Goal: Information Seeking & Learning: Learn about a topic

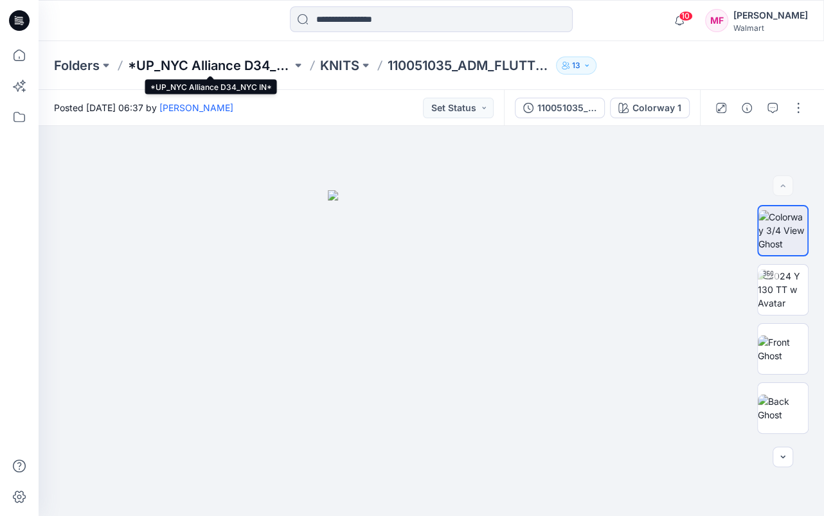
click at [223, 66] on p "*UP_NYC Alliance D34_NYC IN*" at bounding box center [210, 66] width 164 height 18
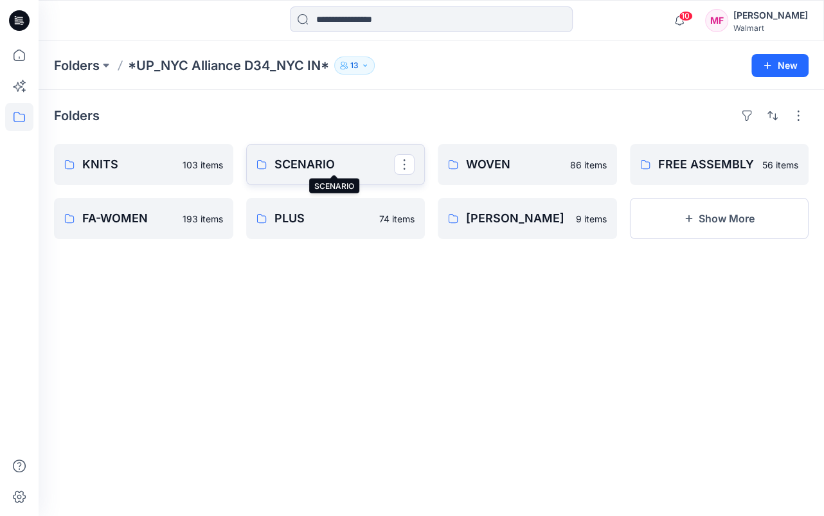
click at [308, 162] on p "SCENARIO" at bounding box center [335, 165] width 120 height 18
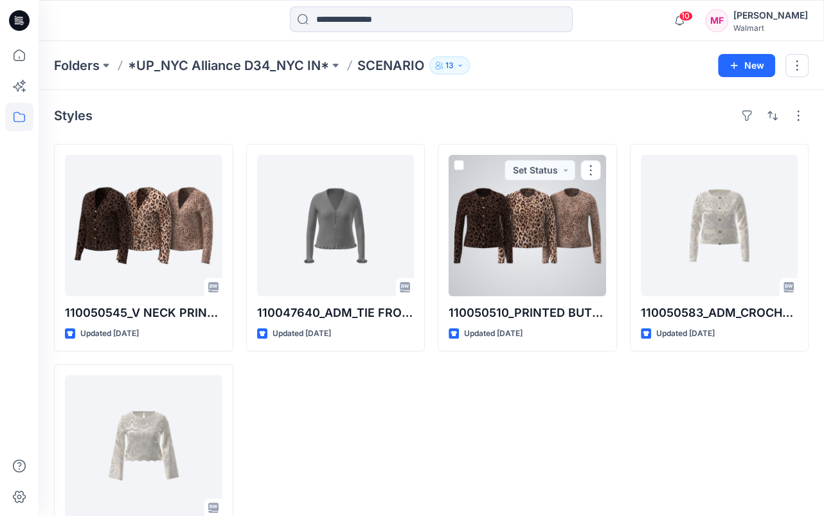
click at [514, 229] on div at bounding box center [528, 225] width 158 height 141
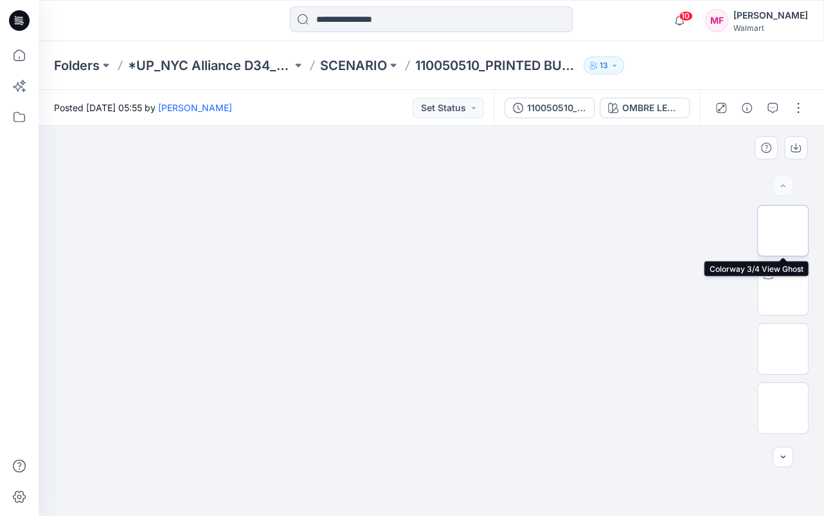
click at [783, 231] on img at bounding box center [783, 231] width 0 height 0
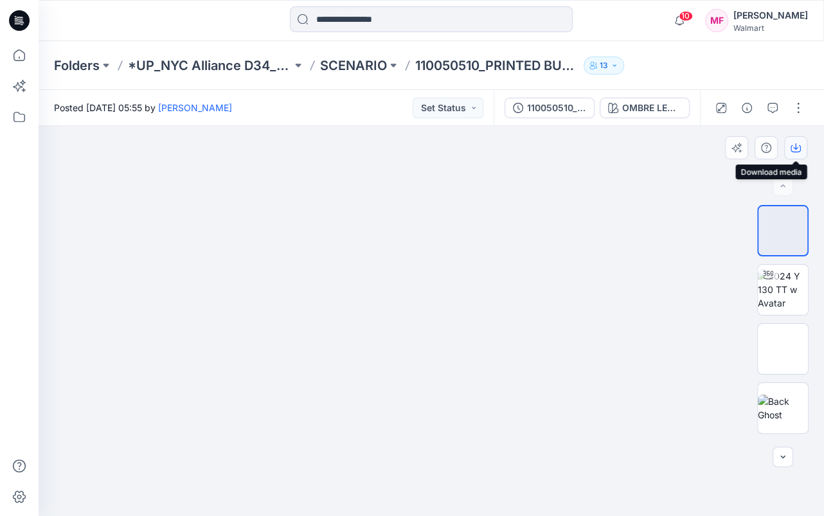
click at [797, 146] on icon "button" at bounding box center [796, 148] width 10 height 10
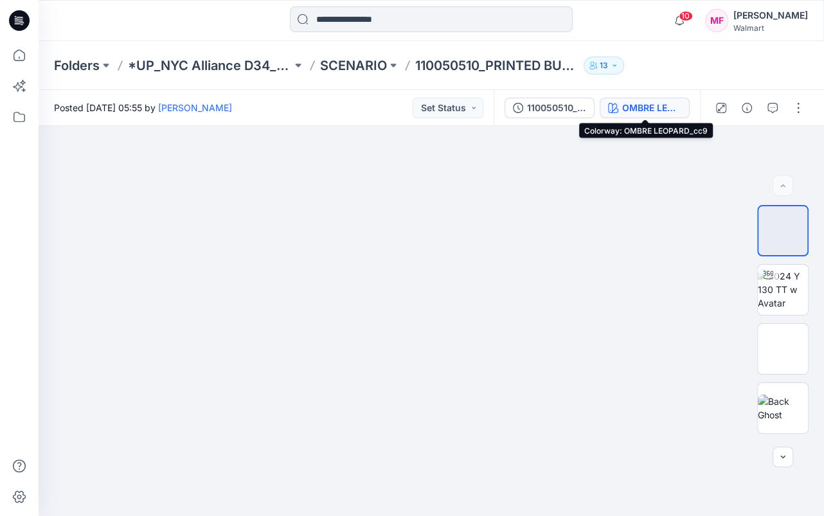
click at [652, 104] on div "OMBRE LEOPARD_cc9" at bounding box center [652, 108] width 59 height 14
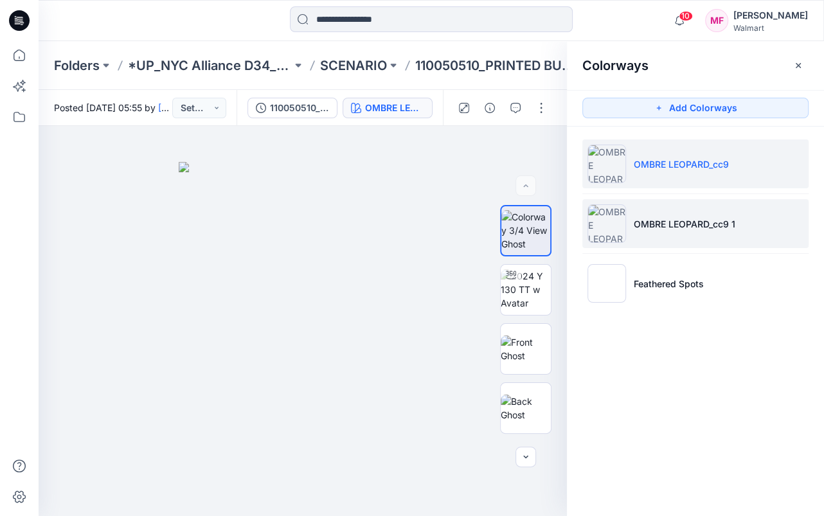
click at [606, 222] on img at bounding box center [607, 223] width 39 height 39
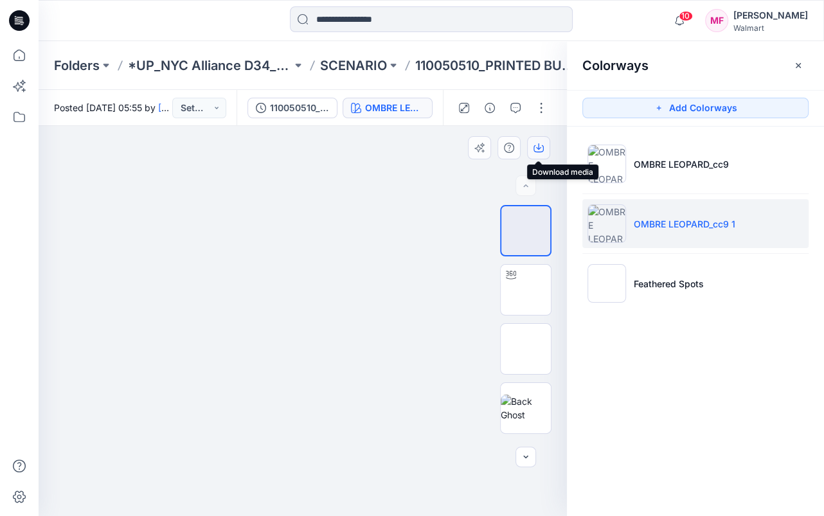
click at [538, 145] on icon "button" at bounding box center [538, 146] width 5 height 6
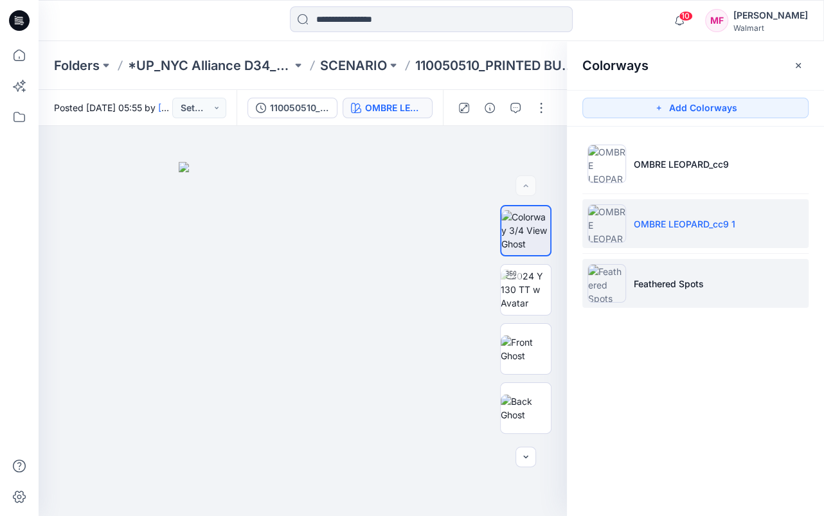
click at [604, 283] on img at bounding box center [607, 283] width 39 height 39
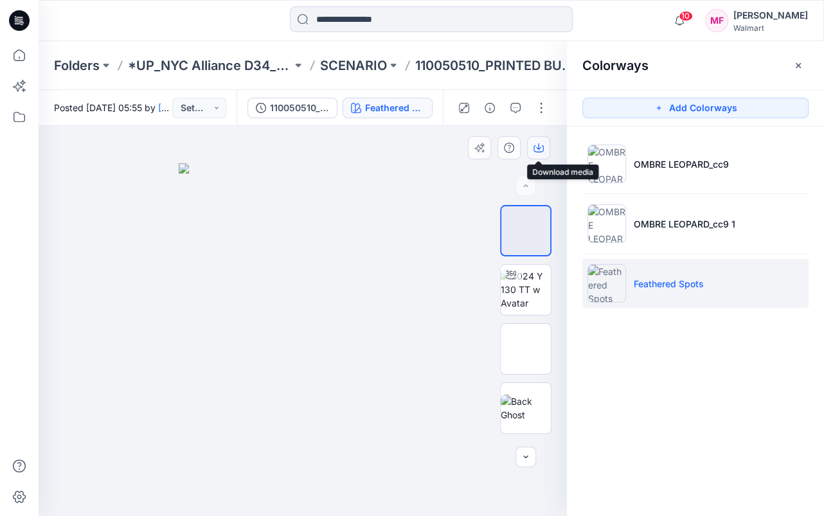
click at [537, 149] on icon "button" at bounding box center [538, 146] width 5 height 6
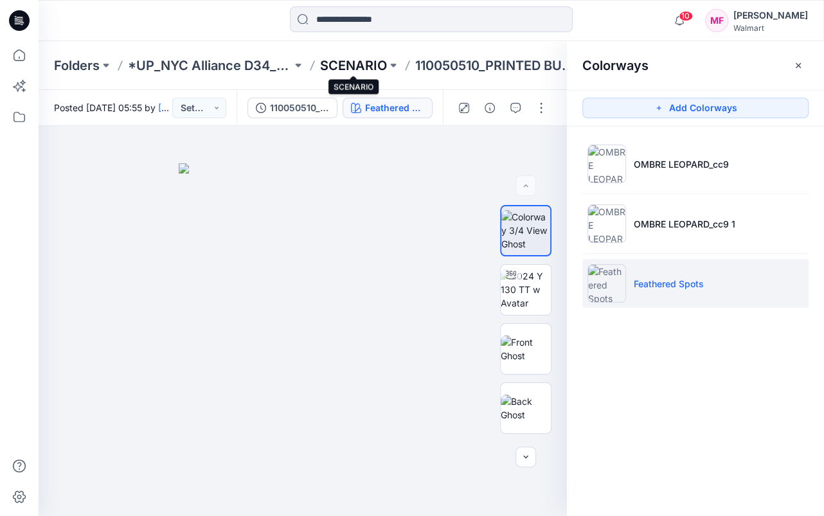
click at [365, 62] on p "SCENARIO" at bounding box center [353, 66] width 67 height 18
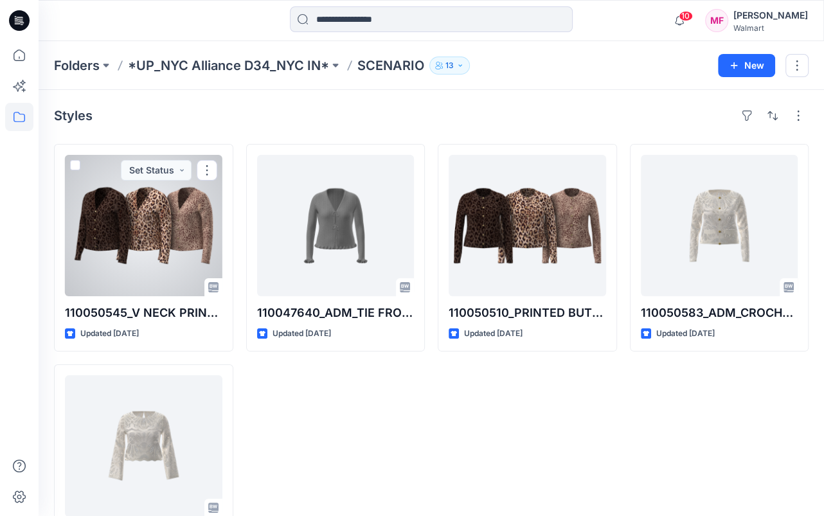
click at [170, 220] on div at bounding box center [144, 225] width 158 height 141
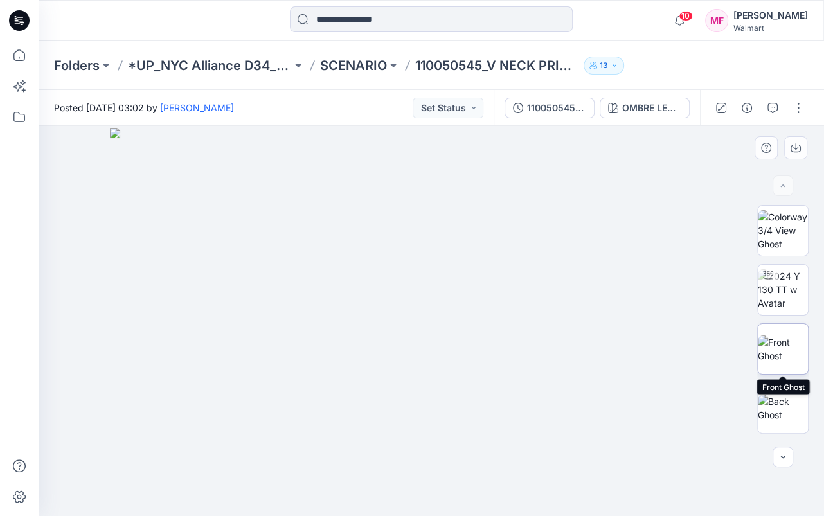
click at [781, 351] on img at bounding box center [783, 349] width 50 height 27
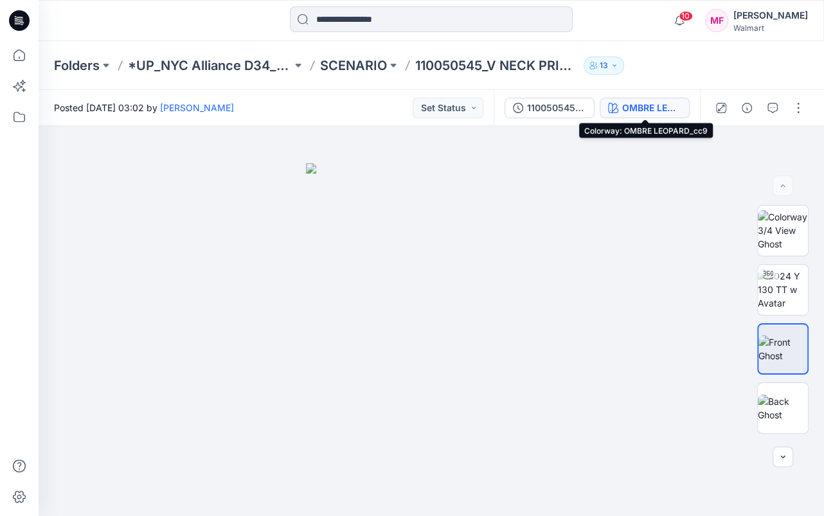
click at [644, 108] on div "OMBRE LEOPARD_cc9" at bounding box center [652, 108] width 59 height 14
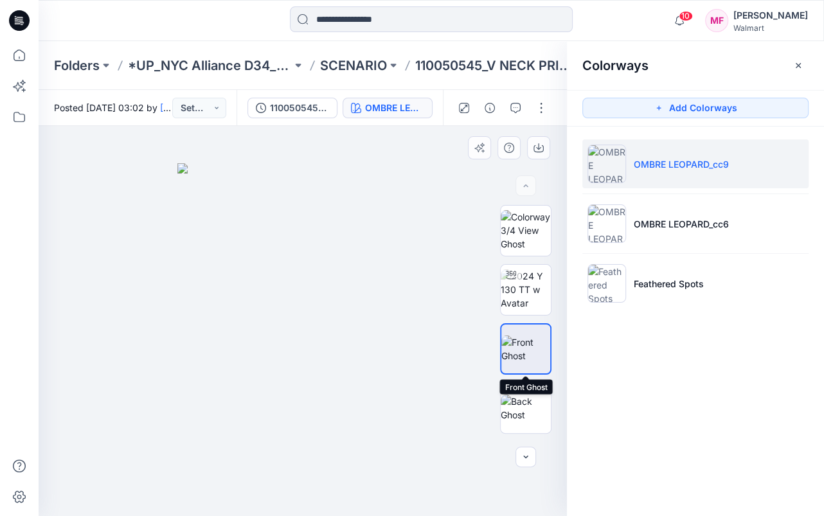
click at [516, 349] on img at bounding box center [526, 349] width 49 height 27
click at [536, 146] on icon "button" at bounding box center [539, 148] width 10 height 10
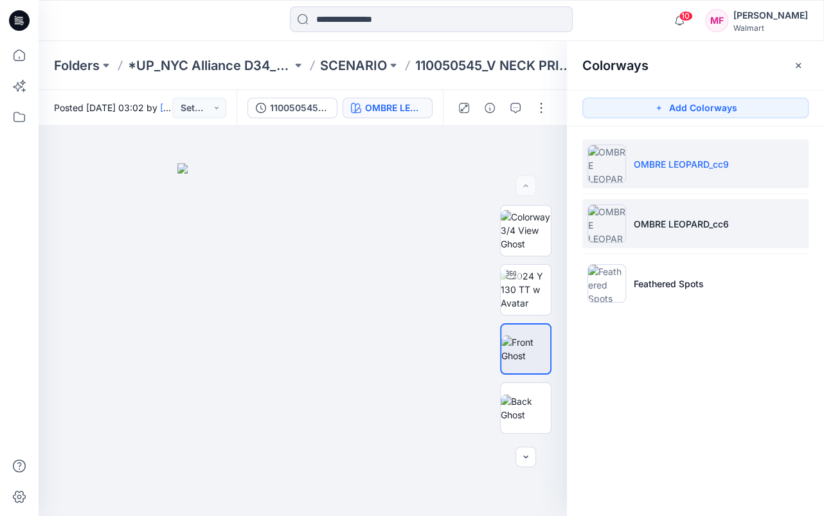
click at [690, 225] on p "OMBRE LEOPARD_cc6" at bounding box center [681, 224] width 95 height 14
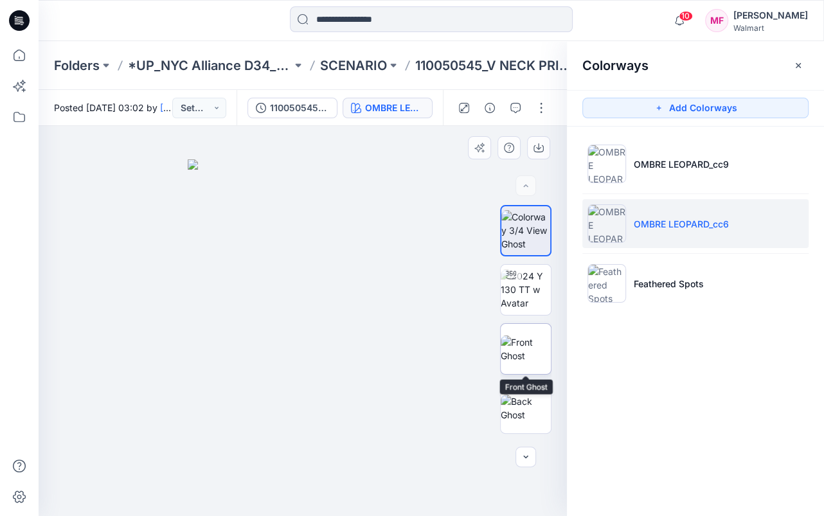
click at [527, 343] on img at bounding box center [526, 349] width 50 height 27
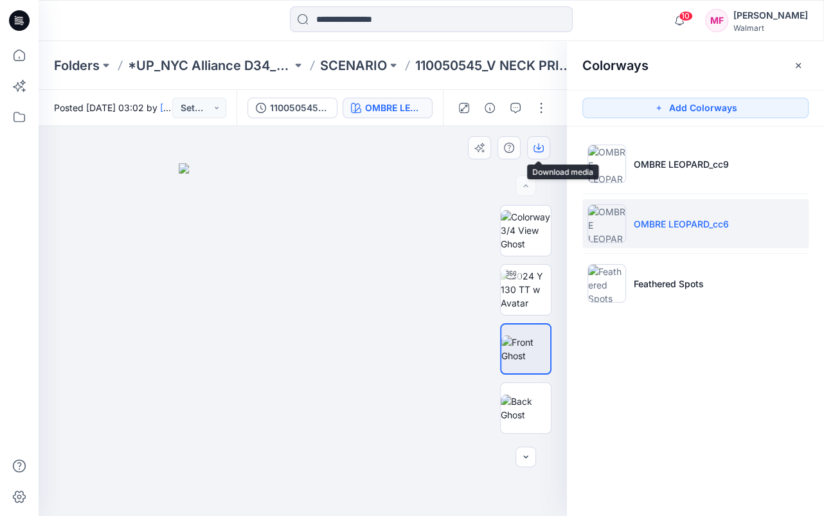
click at [540, 146] on icon "button" at bounding box center [539, 148] width 10 height 10
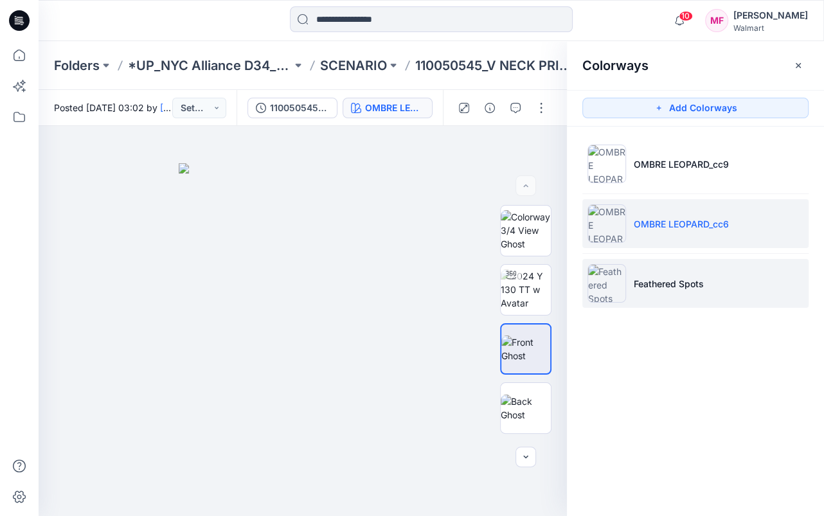
click at [674, 285] on p "Feathered Spots" at bounding box center [669, 284] width 70 height 14
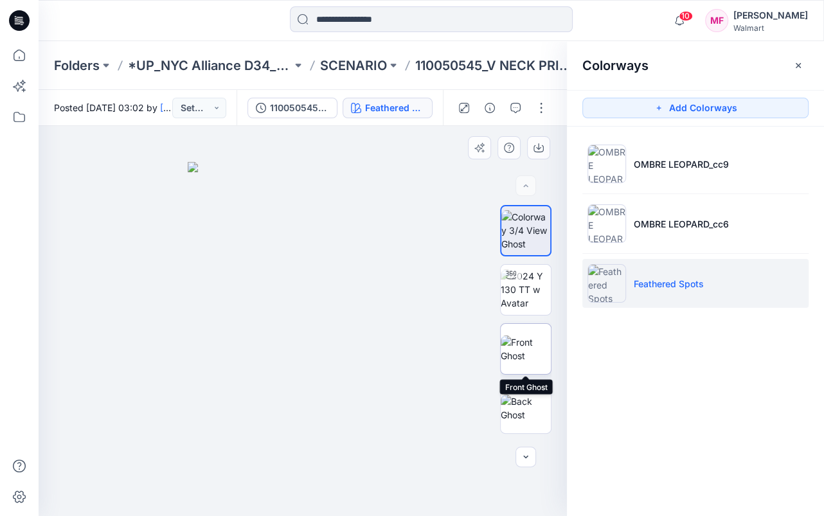
click at [529, 347] on img at bounding box center [526, 349] width 50 height 27
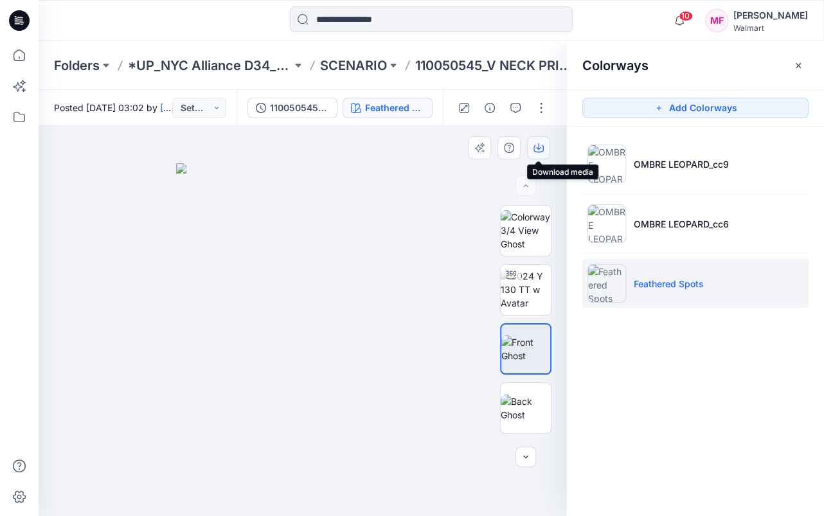
click at [540, 145] on icon "button" at bounding box center [539, 148] width 10 height 10
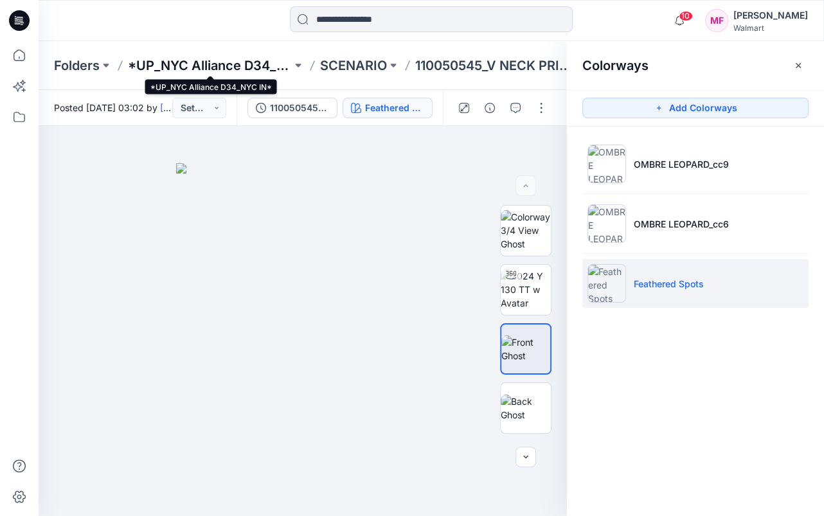
click at [236, 63] on p "*UP_NYC Alliance D34_NYC IN*" at bounding box center [210, 66] width 164 height 18
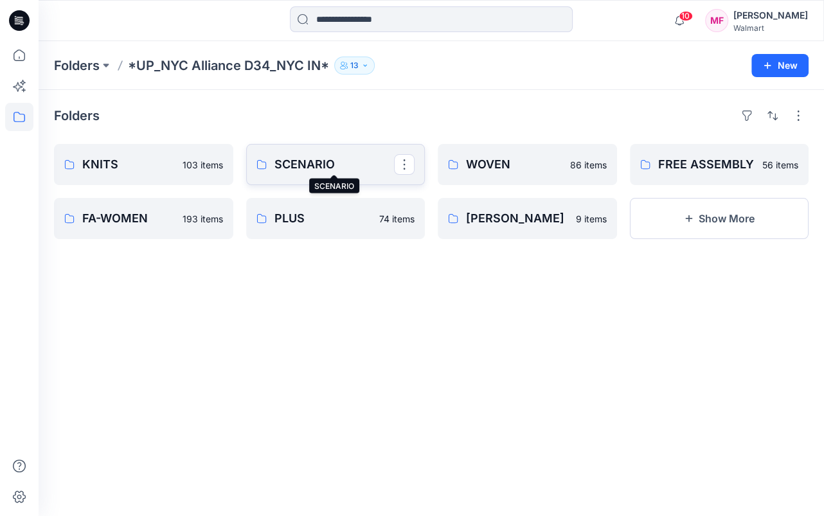
click at [304, 163] on p "SCENARIO" at bounding box center [335, 165] width 120 height 18
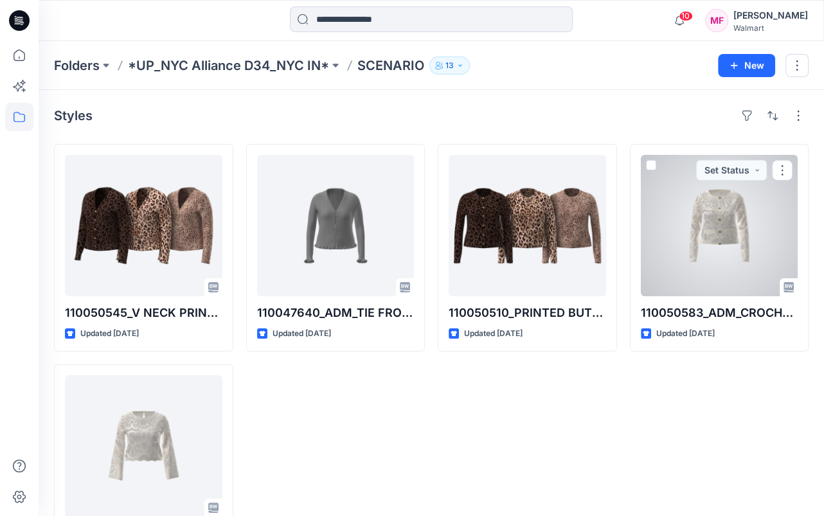
click at [724, 226] on div at bounding box center [720, 225] width 158 height 141
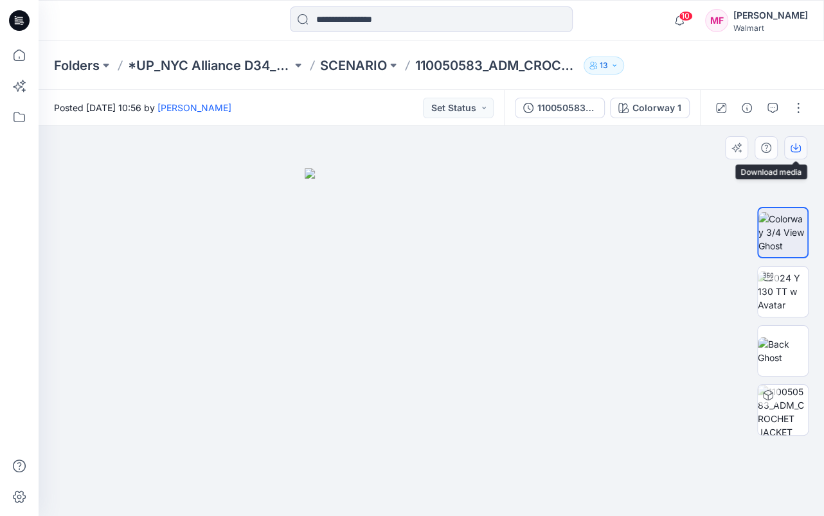
click at [797, 145] on icon "button" at bounding box center [796, 148] width 10 height 10
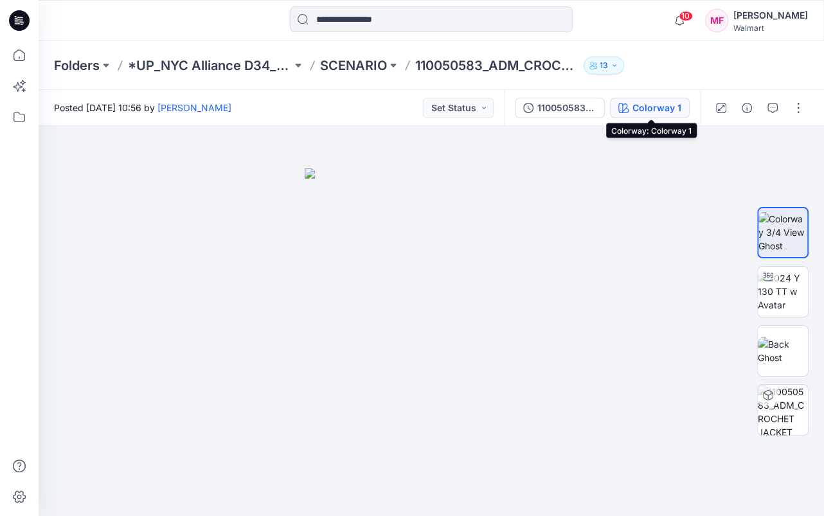
click at [657, 106] on div "Colorway 1" at bounding box center [657, 108] width 49 height 14
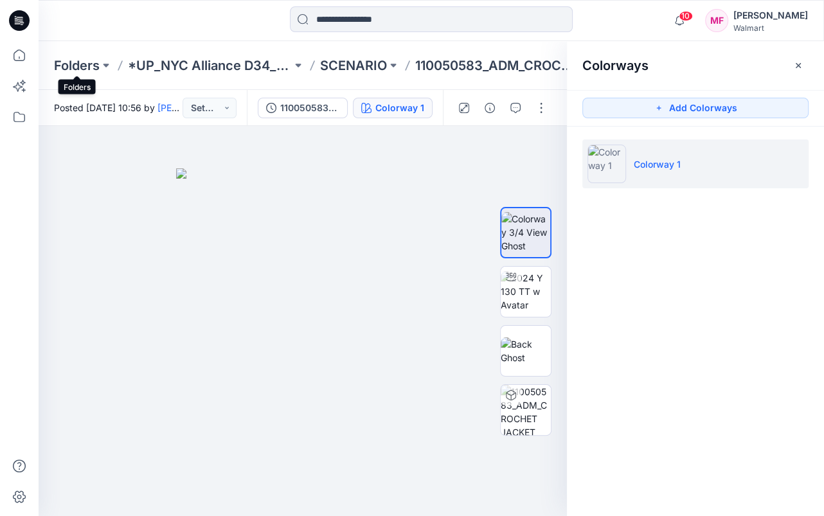
click at [86, 64] on p "Folders" at bounding box center [77, 66] width 46 height 18
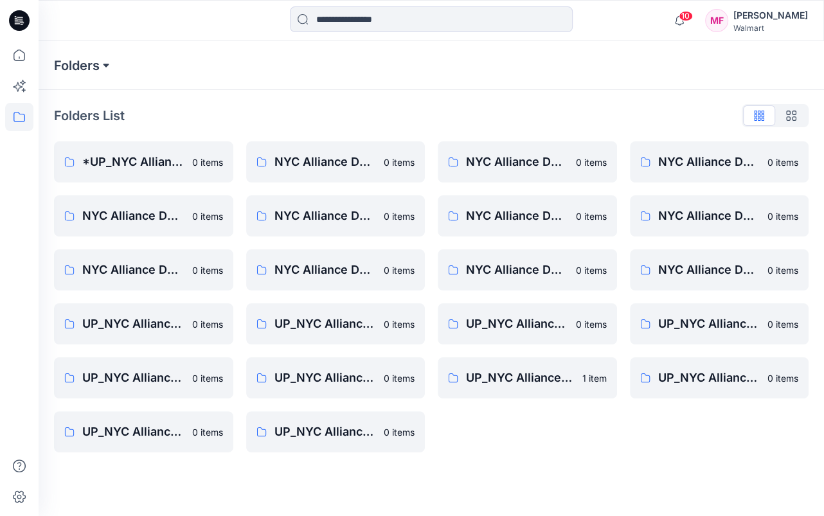
click at [104, 64] on button at bounding box center [106, 66] width 13 height 18
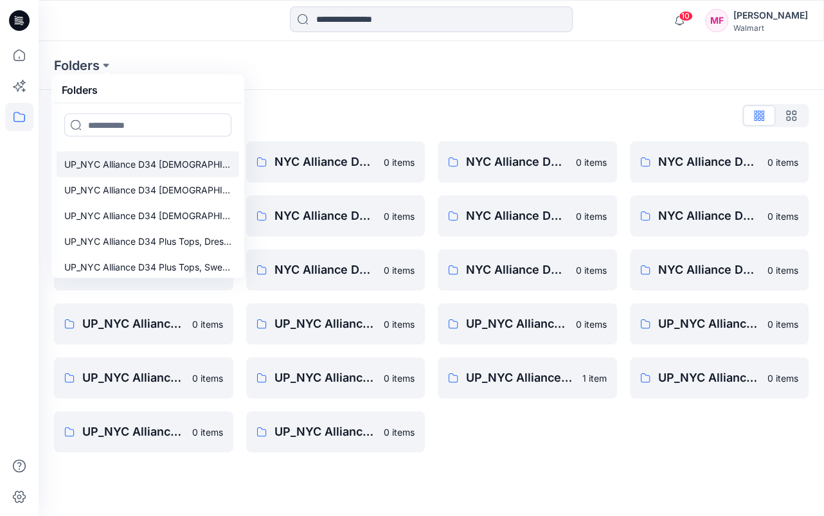
scroll to position [430, 0]
click at [165, 210] on p "UP_NYC Alliance D34 [DEMOGRAPHIC_DATA] Sweaters" at bounding box center [147, 216] width 167 height 15
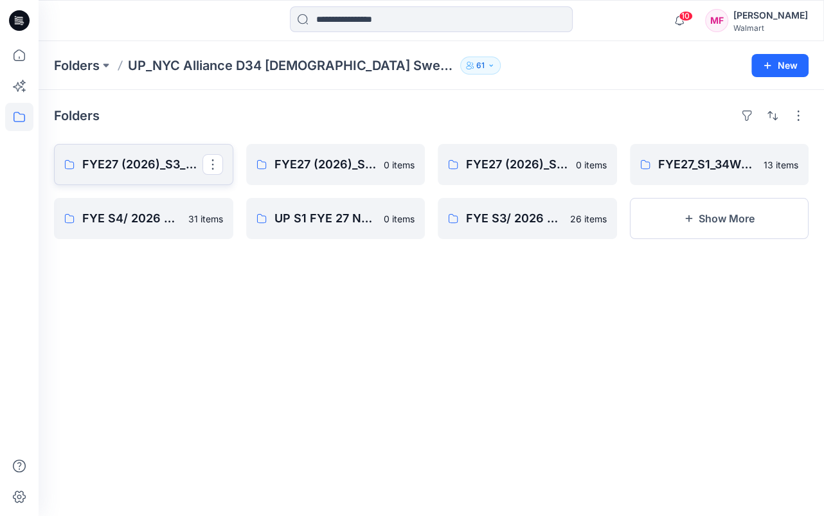
click at [136, 163] on p "FYE27 (2026)_S3_D34Ladies_Sweaters_NYCA" at bounding box center [142, 165] width 120 height 18
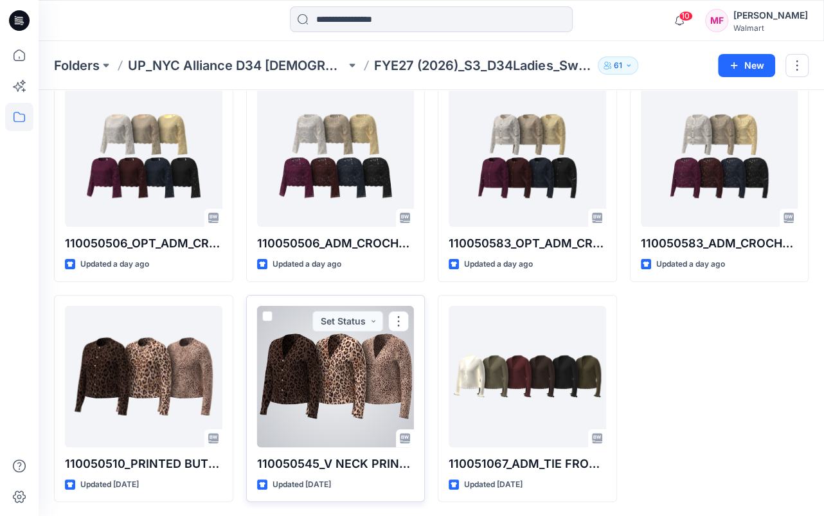
scroll to position [69, 0]
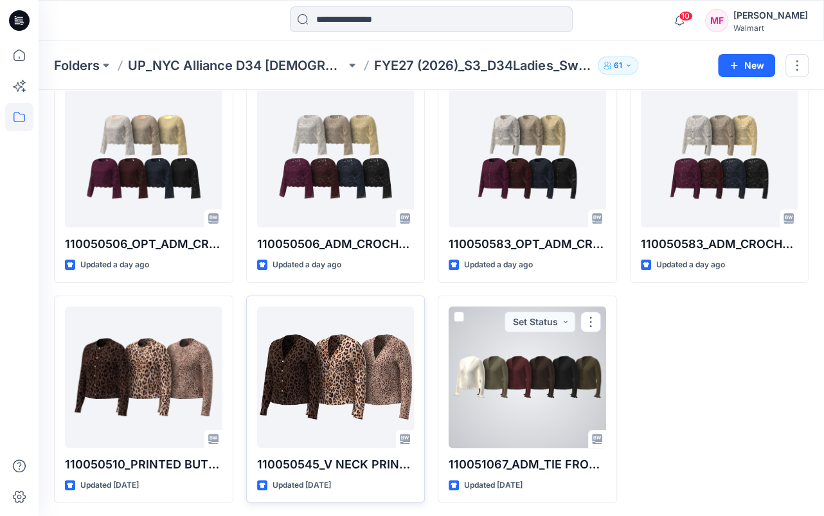
click at [518, 415] on div at bounding box center [528, 377] width 158 height 141
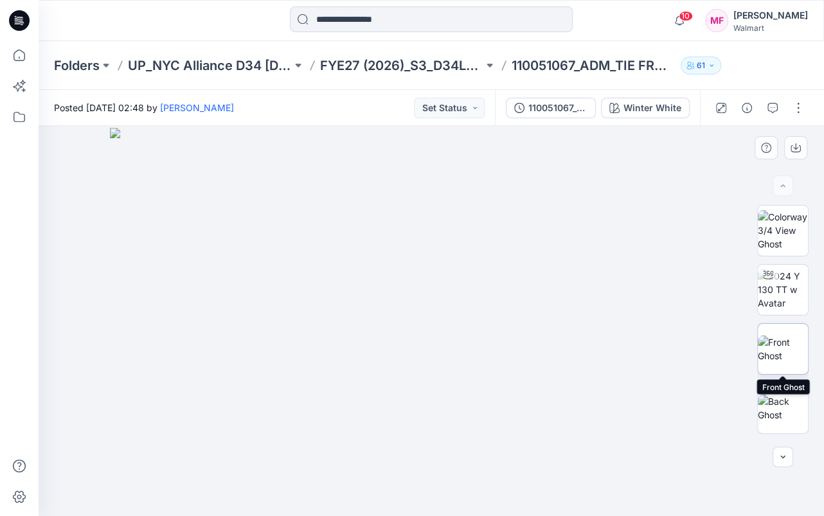
click at [781, 350] on img at bounding box center [783, 349] width 50 height 27
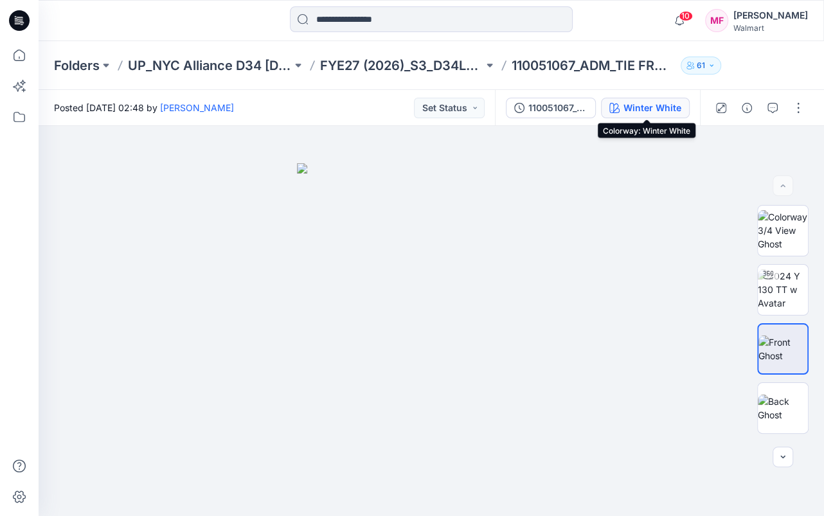
click at [660, 104] on div "Winter White" at bounding box center [653, 108] width 58 height 14
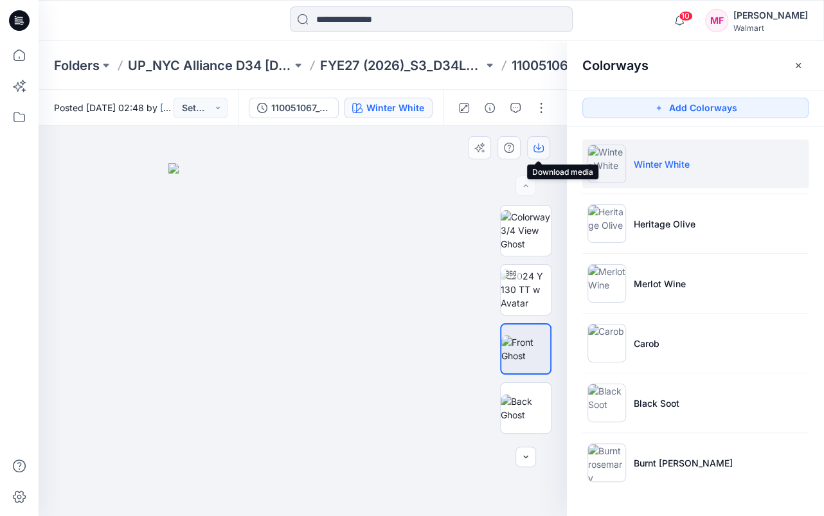
click at [540, 146] on icon "button" at bounding box center [539, 148] width 10 height 10
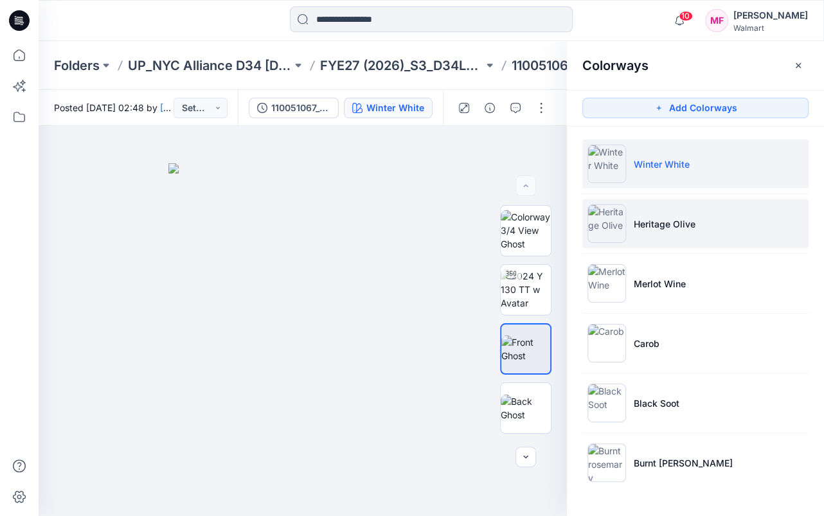
click at [668, 224] on p "Heritage Olive" at bounding box center [665, 224] width 62 height 14
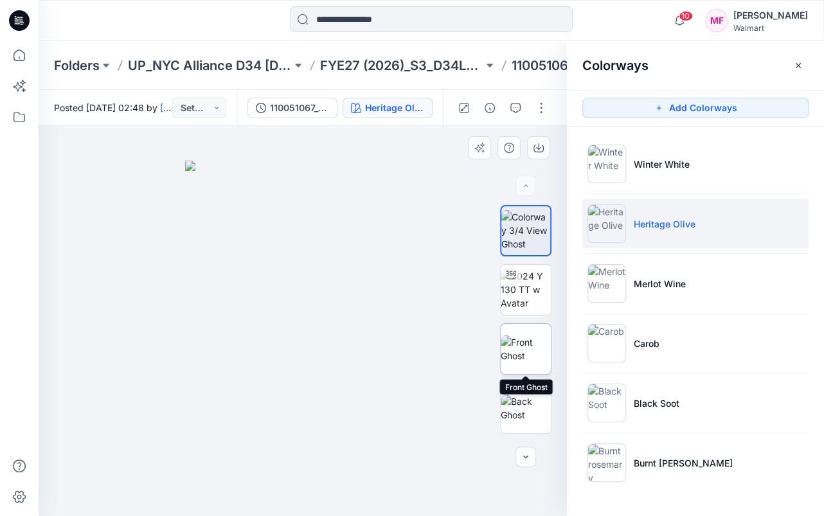
click at [527, 345] on img at bounding box center [526, 349] width 50 height 27
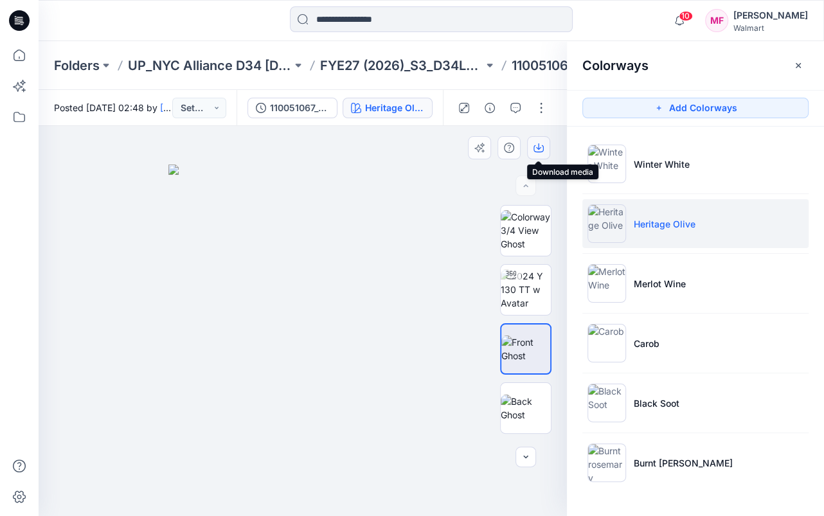
click at [538, 143] on icon "button" at bounding box center [539, 148] width 10 height 10
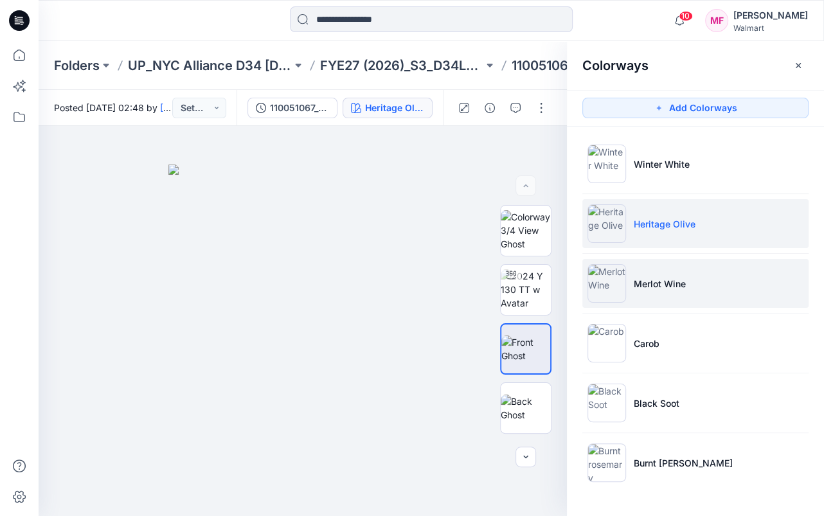
click at [674, 279] on p "Merlot Wine" at bounding box center [660, 284] width 52 height 14
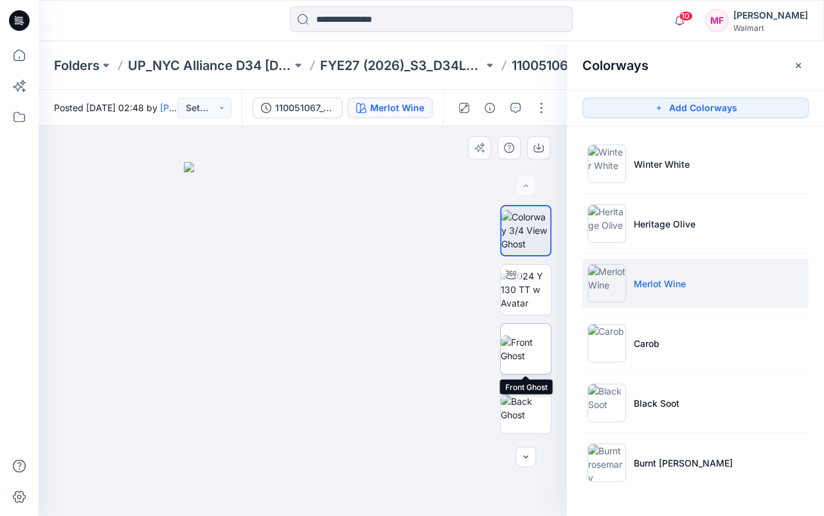
click at [526, 347] on img at bounding box center [526, 349] width 50 height 27
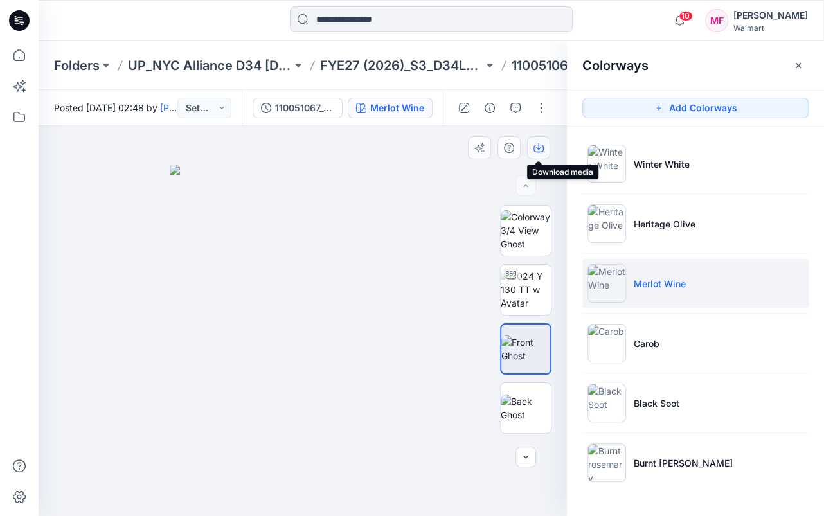
click at [540, 145] on icon "button" at bounding box center [539, 148] width 10 height 10
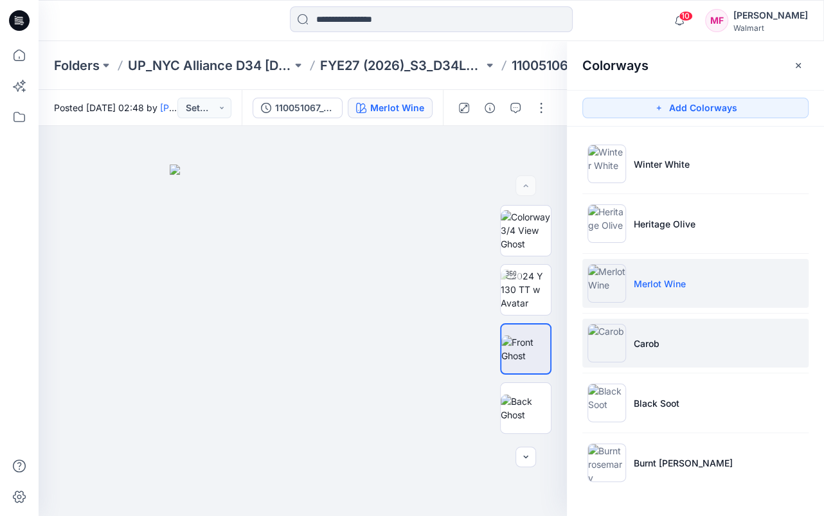
click at [667, 342] on li "Carob" at bounding box center [696, 343] width 226 height 49
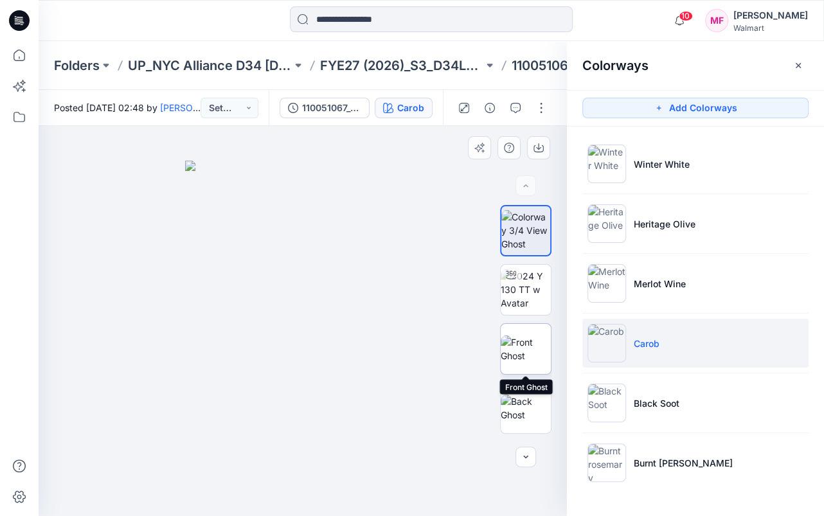
drag, startPoint x: 525, startPoint y: 345, endPoint x: 537, endPoint y: 325, distance: 23.4
click at [525, 346] on img at bounding box center [526, 349] width 50 height 27
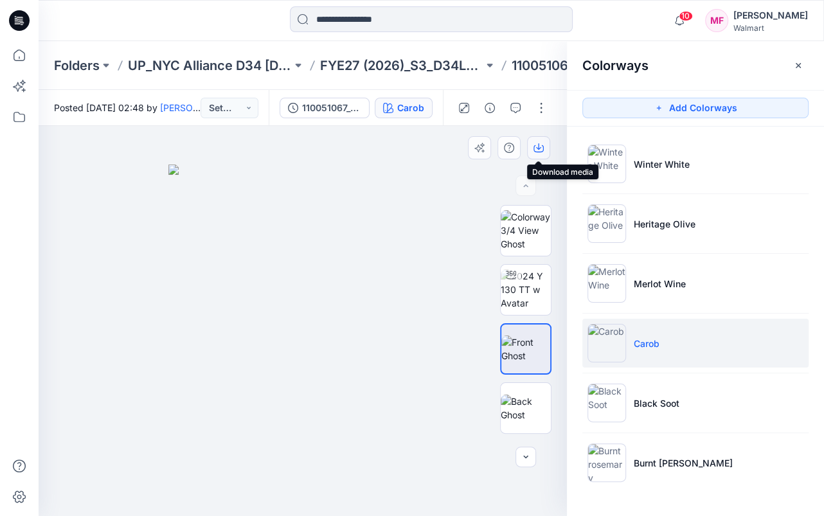
click at [538, 149] on icon "button" at bounding box center [538, 146] width 5 height 6
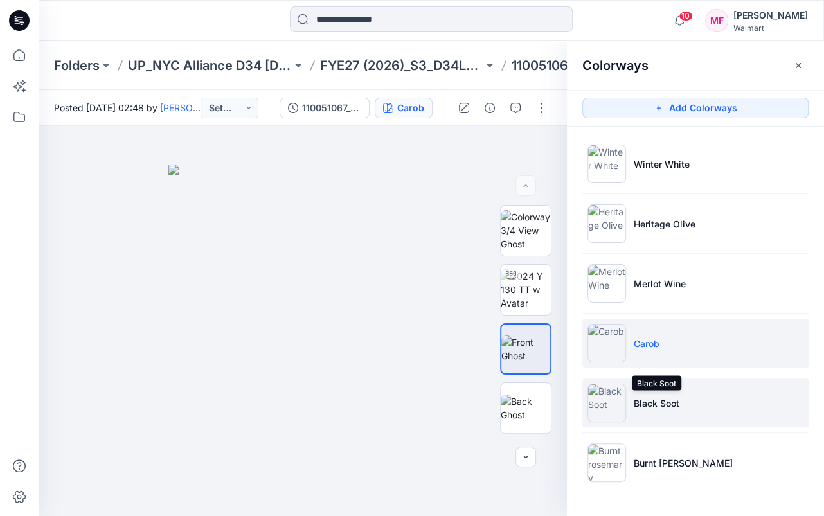
click at [657, 403] on p "Black Soot" at bounding box center [657, 404] width 46 height 14
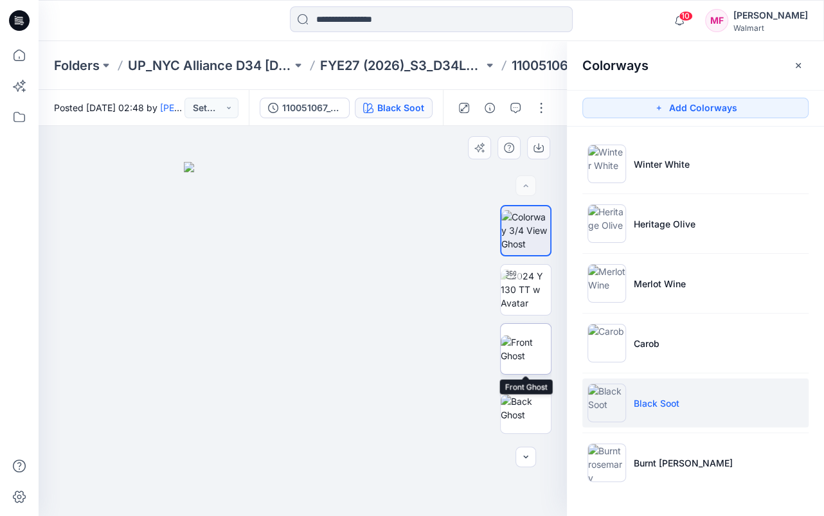
click at [527, 345] on img at bounding box center [526, 349] width 50 height 27
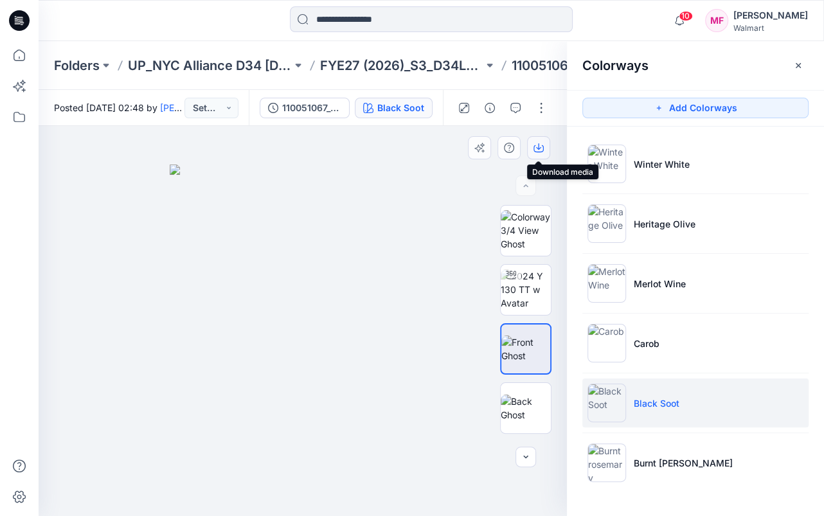
click at [542, 147] on icon "button" at bounding box center [539, 148] width 10 height 10
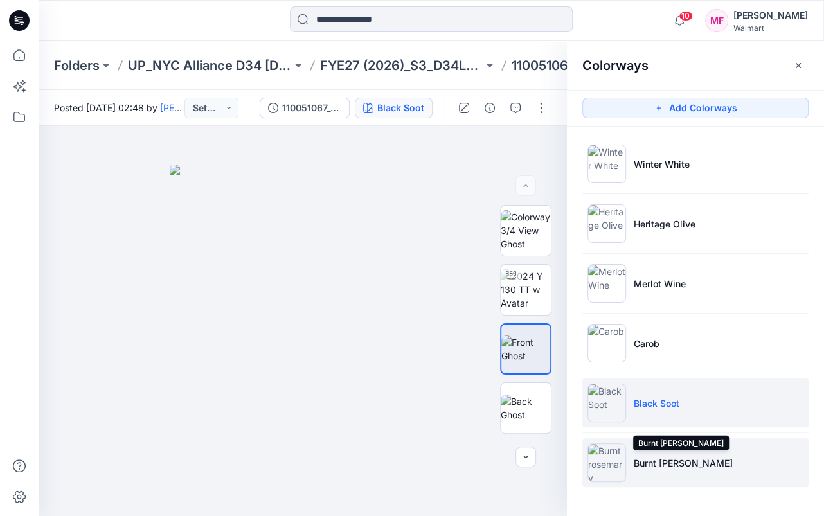
click at [667, 461] on p "Burnt [PERSON_NAME]" at bounding box center [683, 464] width 99 height 14
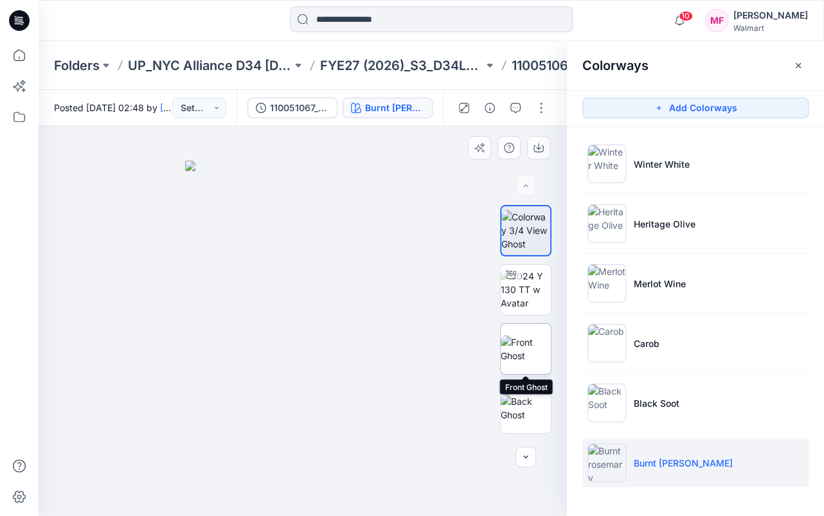
click at [527, 343] on img at bounding box center [526, 349] width 50 height 27
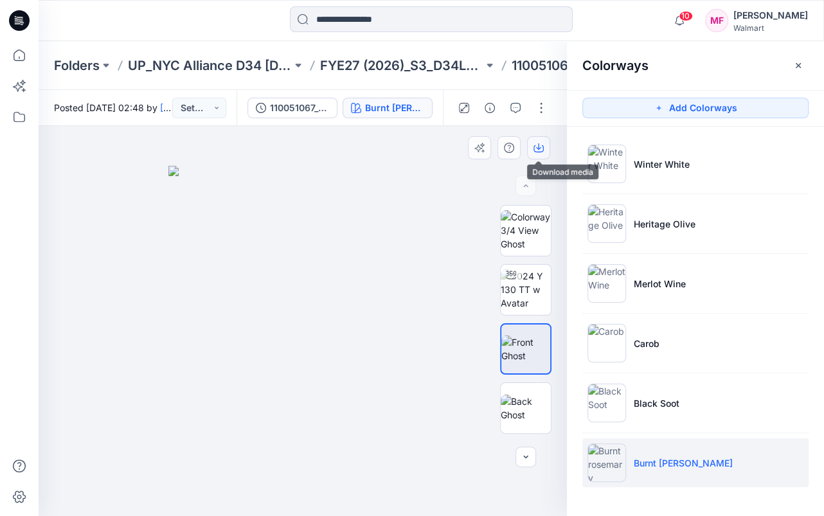
click at [540, 146] on icon "button" at bounding box center [539, 148] width 10 height 10
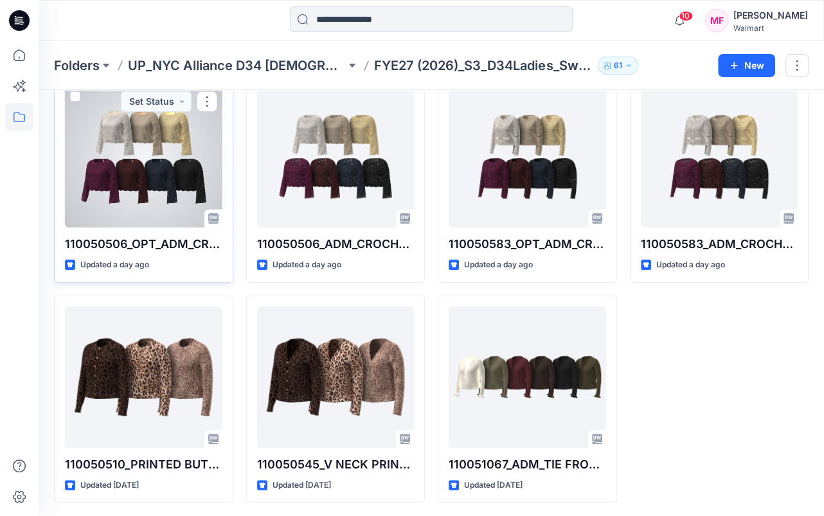
click at [150, 178] on div at bounding box center [144, 156] width 158 height 141
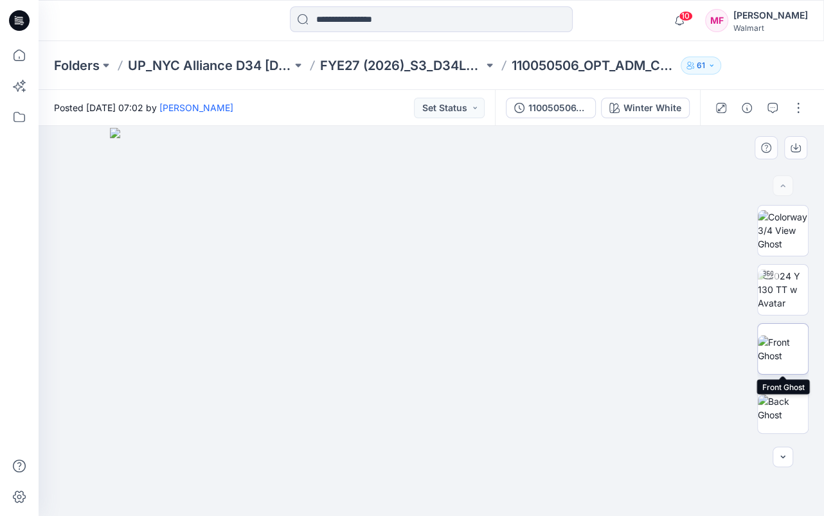
click at [779, 350] on img at bounding box center [783, 349] width 50 height 27
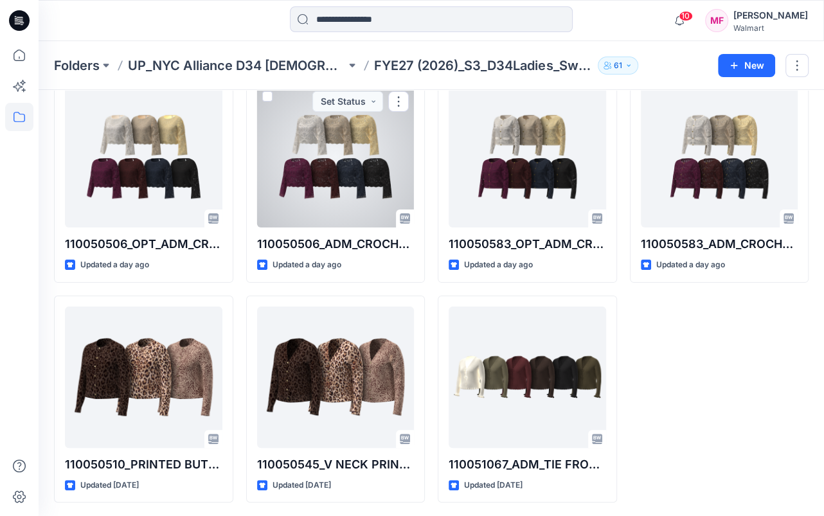
click at [311, 145] on div at bounding box center [336, 156] width 158 height 141
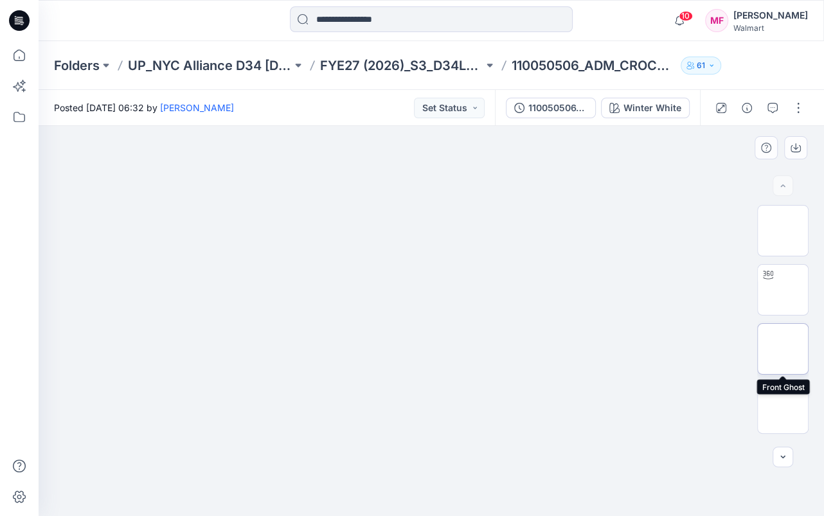
click at [789, 345] on img at bounding box center [783, 349] width 50 height 27
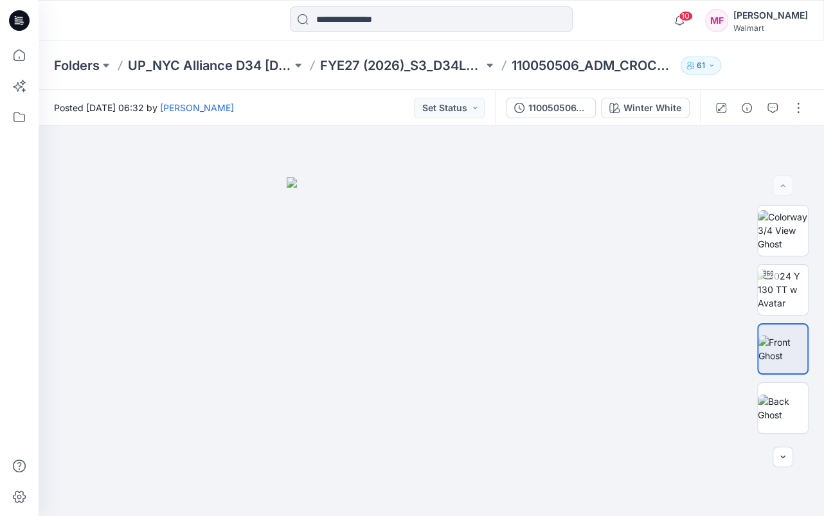
scroll to position [69, 0]
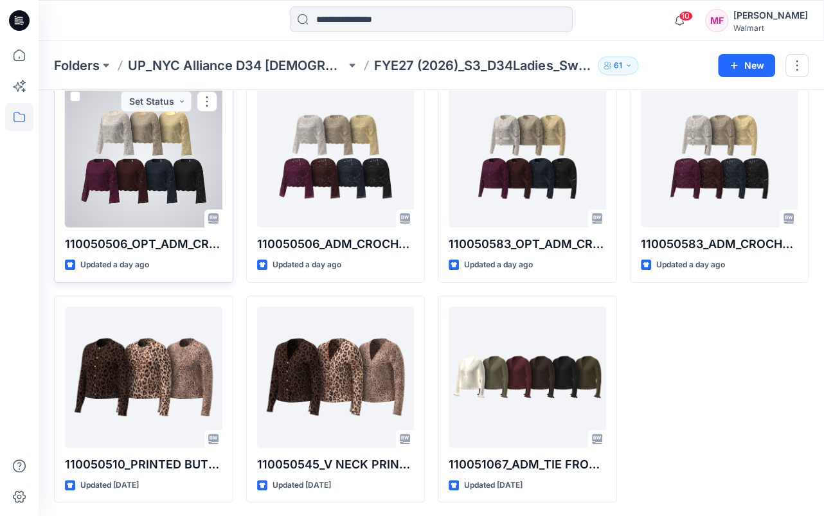
click at [147, 159] on div at bounding box center [144, 156] width 158 height 141
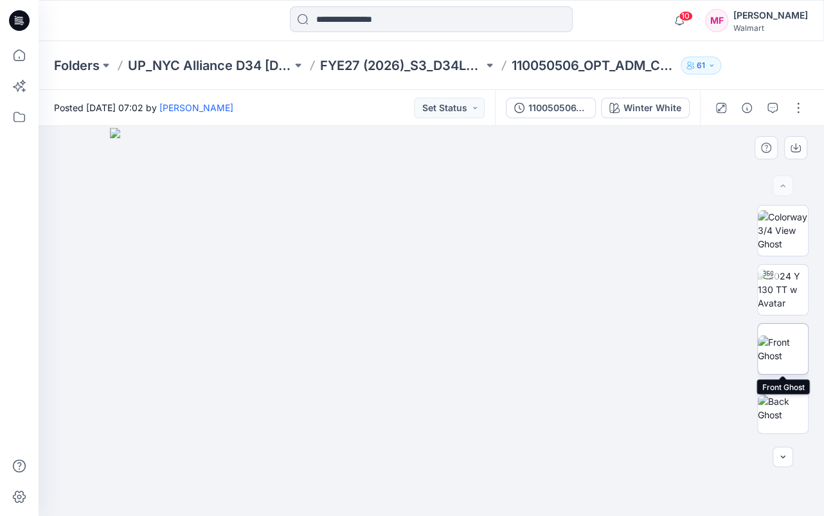
click at [786, 345] on img at bounding box center [783, 349] width 50 height 27
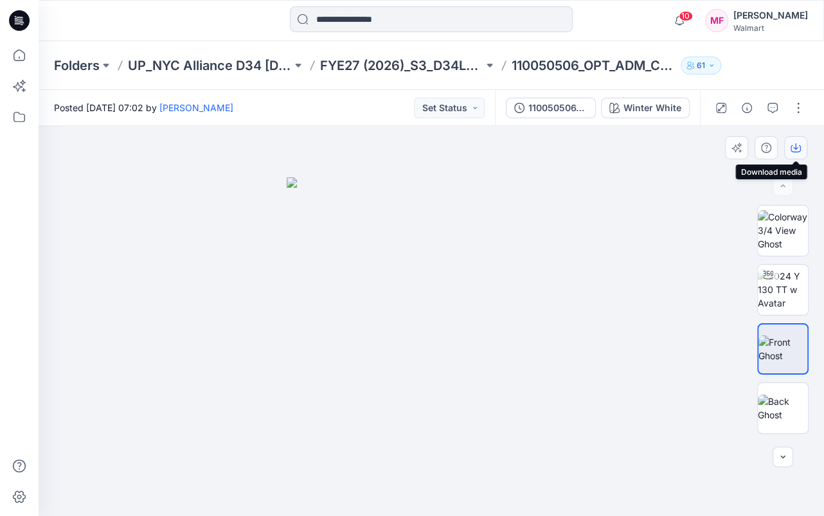
click at [795, 147] on icon "button" at bounding box center [796, 148] width 10 height 10
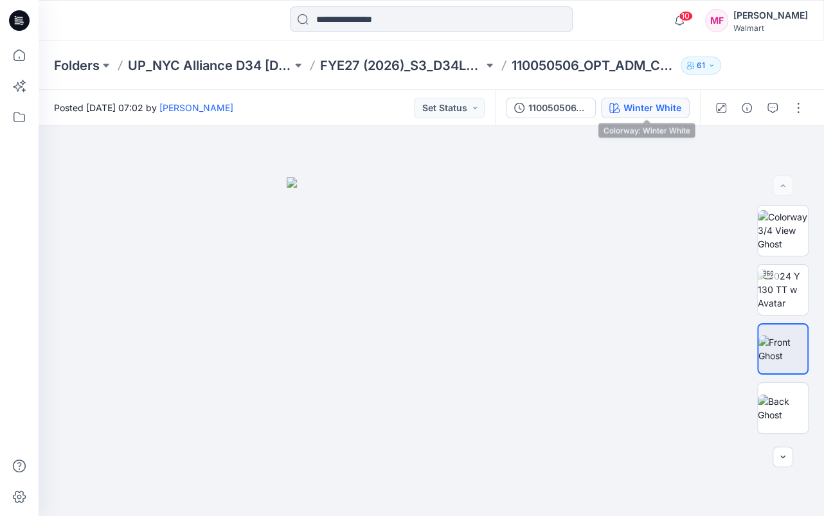
click at [651, 104] on div "Winter White" at bounding box center [653, 108] width 58 height 14
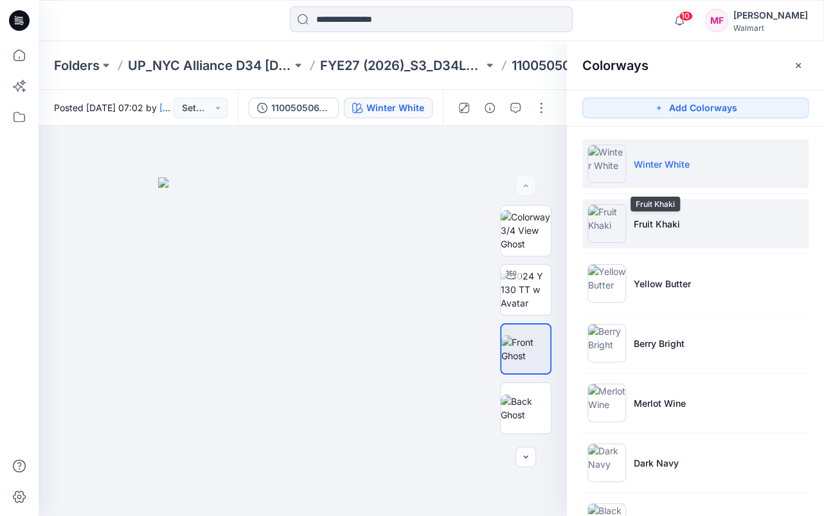
click at [653, 224] on p "Fruit Khaki" at bounding box center [657, 224] width 46 height 14
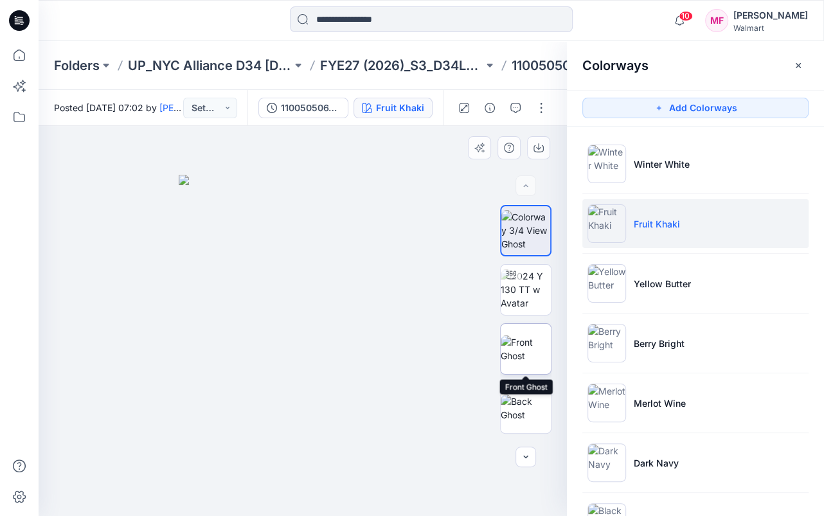
click at [529, 339] on img at bounding box center [526, 349] width 50 height 27
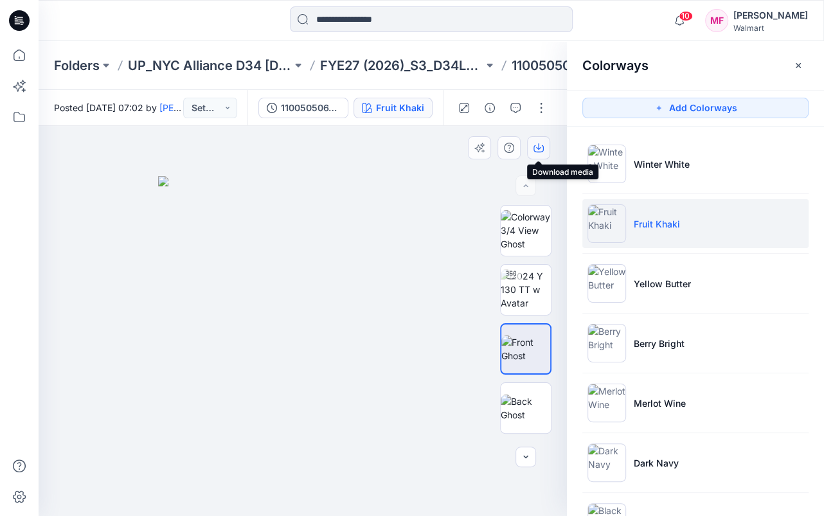
click at [538, 145] on icon "button" at bounding box center [539, 148] width 10 height 10
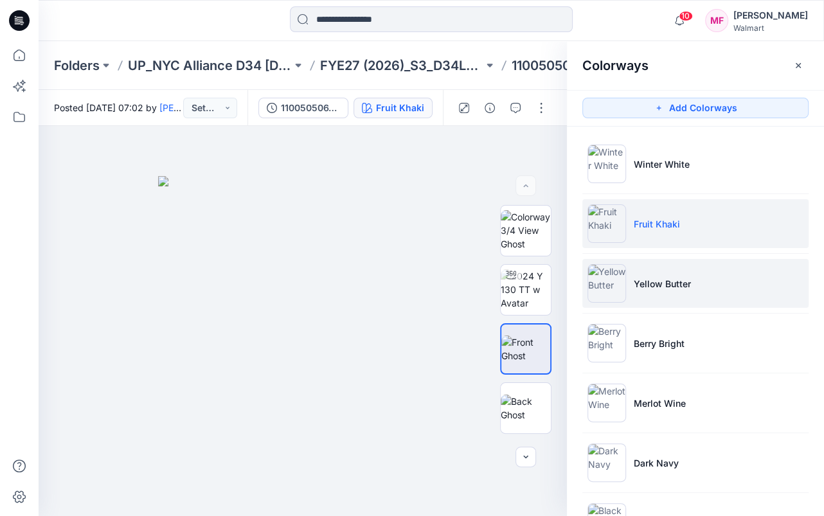
click at [669, 281] on p "Yellow Butter" at bounding box center [662, 284] width 57 height 14
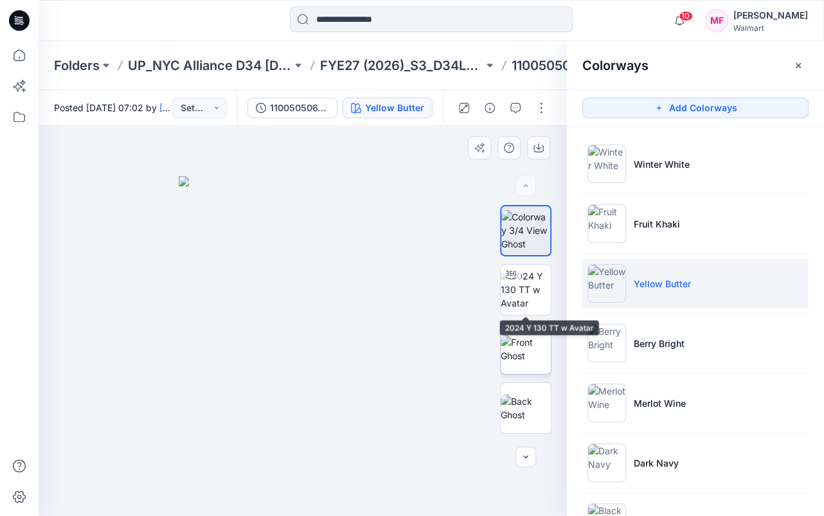
click at [525, 336] on img at bounding box center [526, 349] width 50 height 27
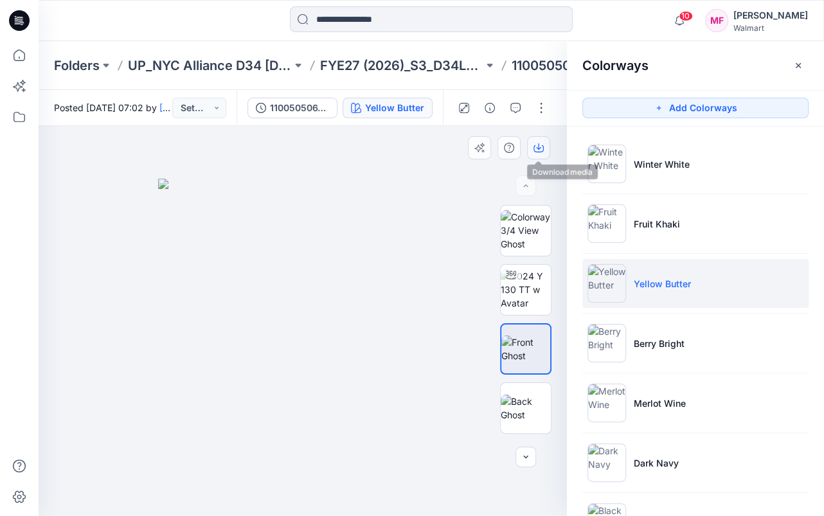
click at [541, 145] on icon "button" at bounding box center [539, 148] width 10 height 10
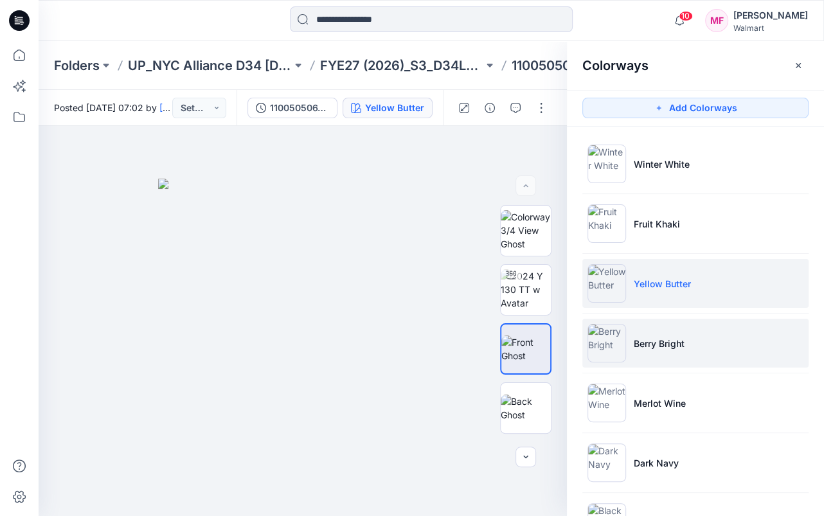
click at [668, 345] on p "Berry Bright" at bounding box center [659, 344] width 51 height 14
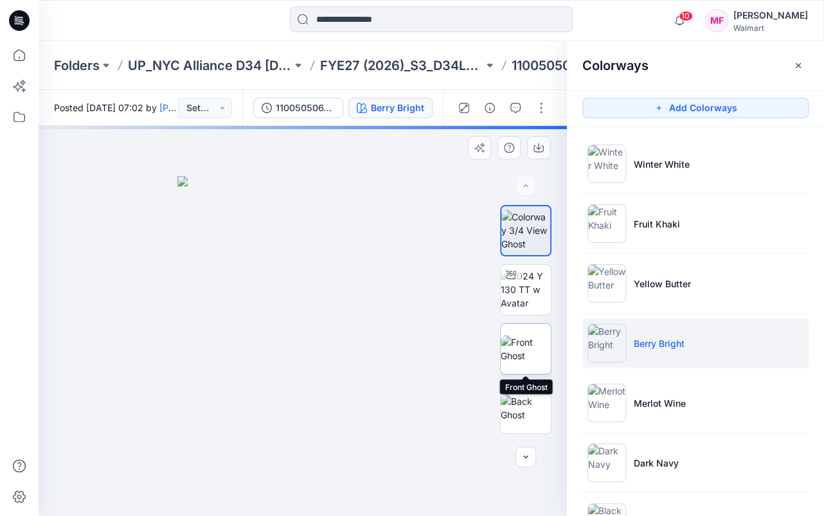
click at [523, 345] on img at bounding box center [526, 349] width 50 height 27
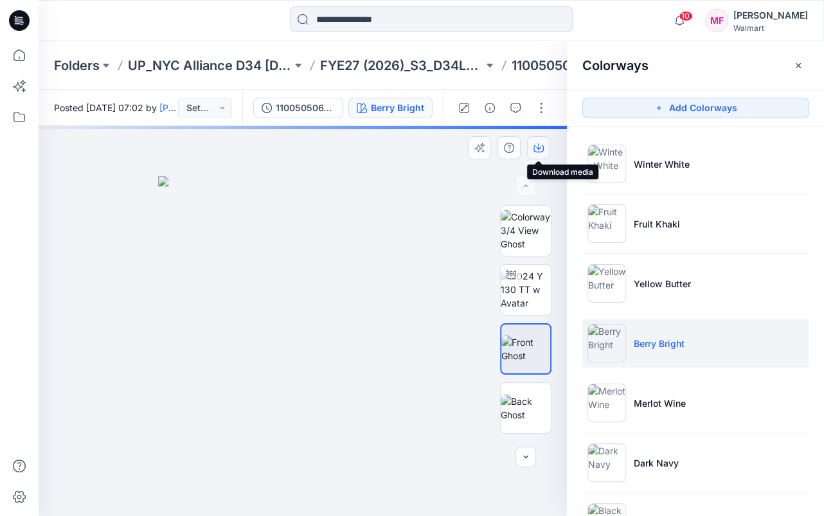
click at [539, 147] on icon "button" at bounding box center [539, 148] width 10 height 10
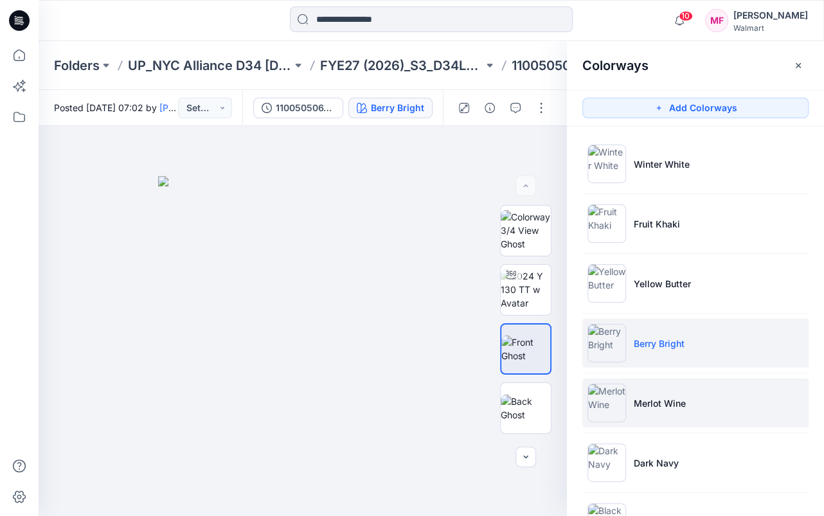
click at [661, 400] on p "Merlot Wine" at bounding box center [660, 404] width 52 height 14
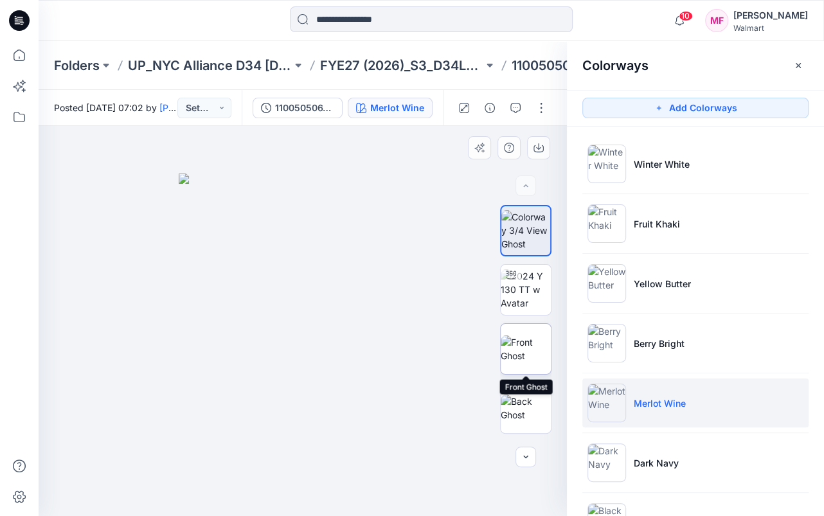
click at [531, 348] on img at bounding box center [526, 349] width 50 height 27
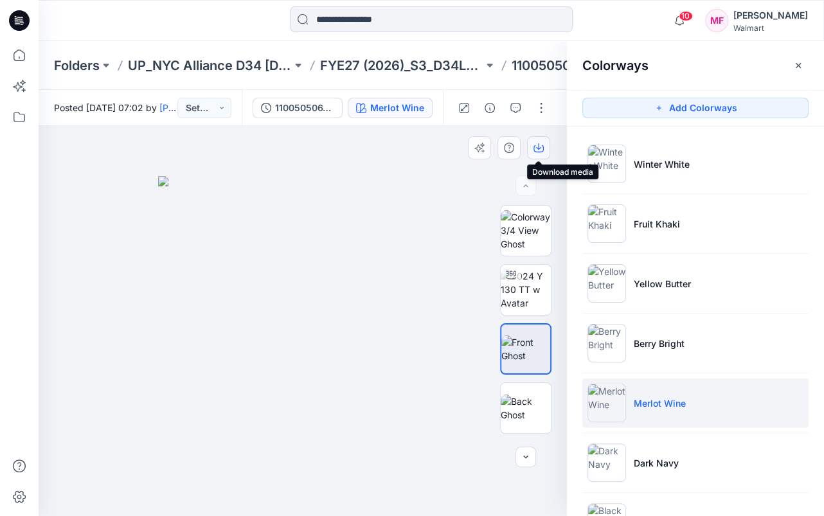
click at [540, 145] on icon "button" at bounding box center [539, 148] width 10 height 10
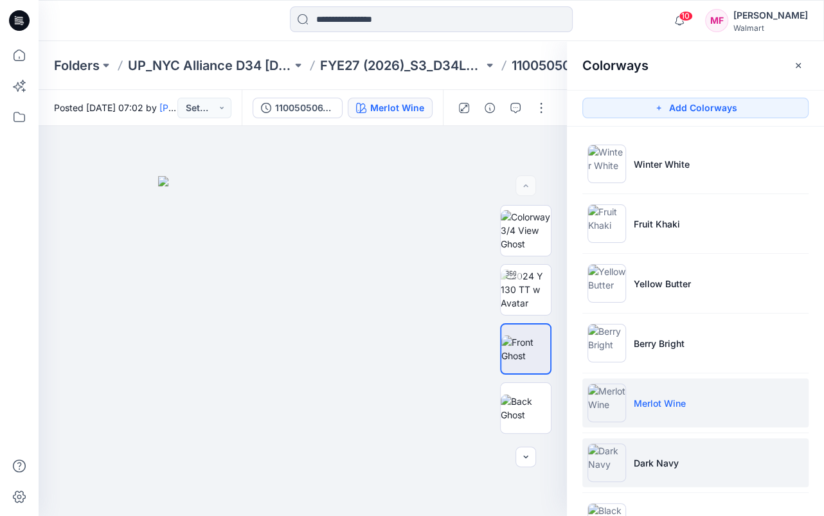
click at [648, 465] on p "Dark Navy" at bounding box center [656, 464] width 45 height 14
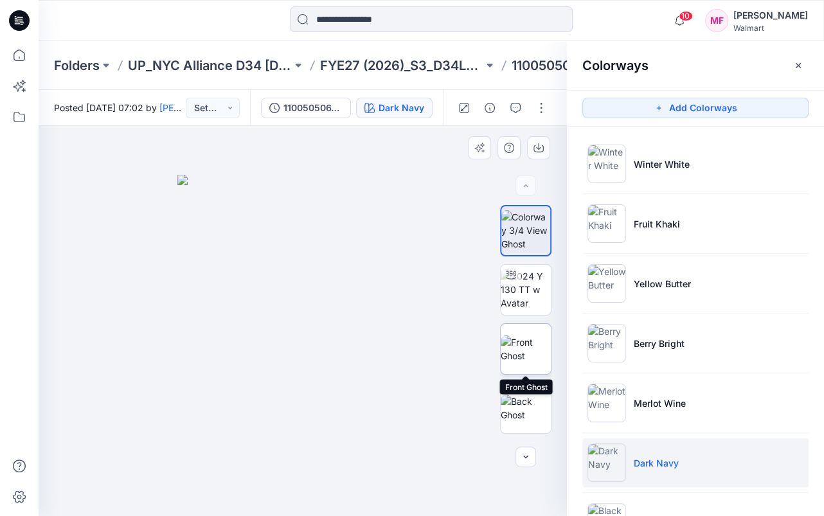
click at [523, 341] on img at bounding box center [526, 349] width 50 height 27
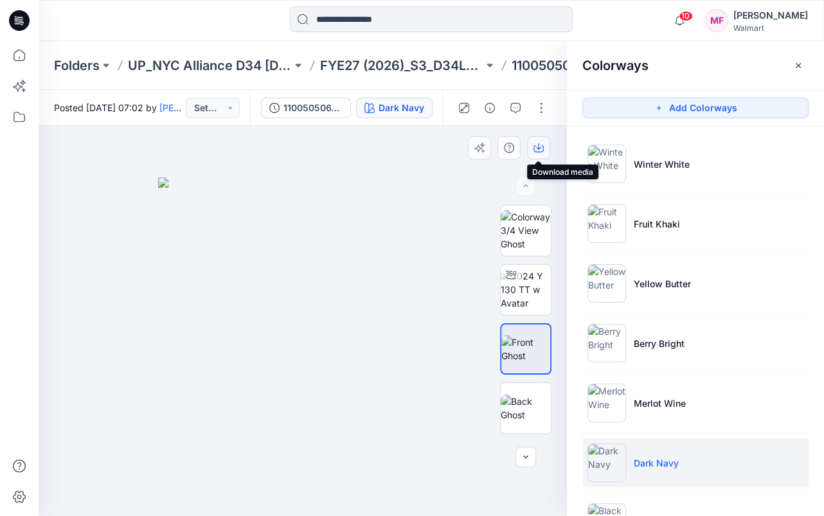
click at [540, 147] on icon "button" at bounding box center [538, 146] width 5 height 6
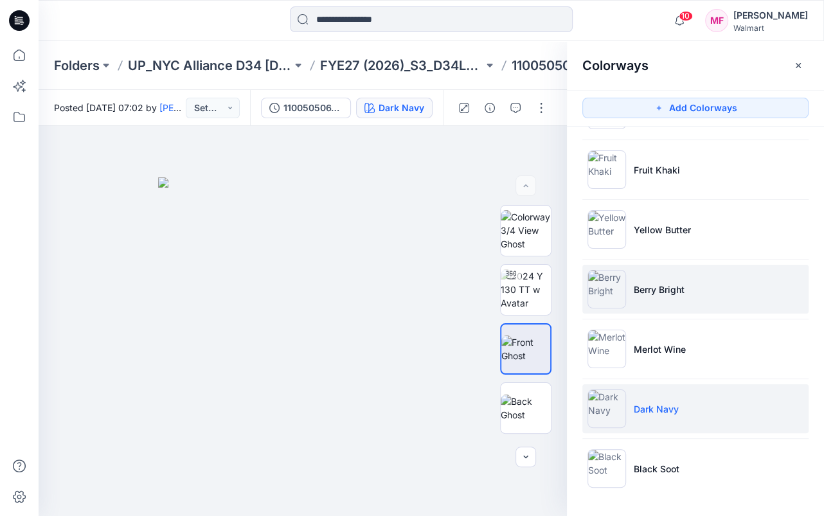
scroll to position [54, 0]
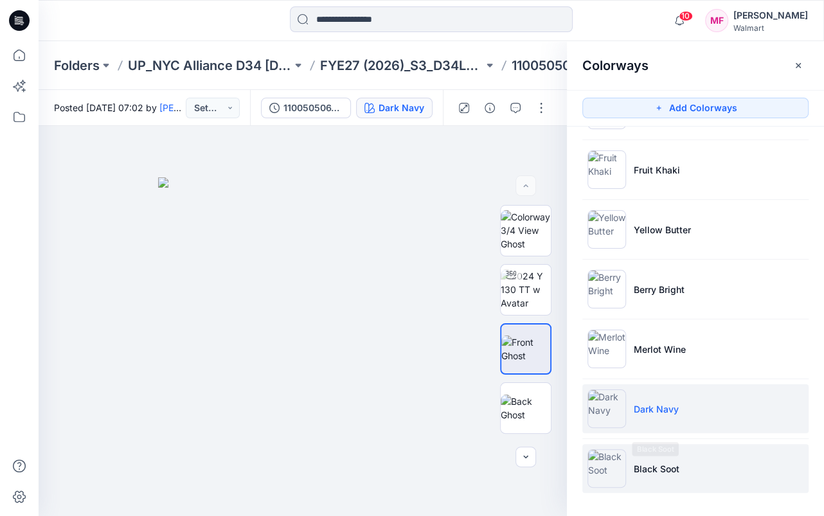
click at [669, 466] on p "Black Soot" at bounding box center [657, 469] width 46 height 14
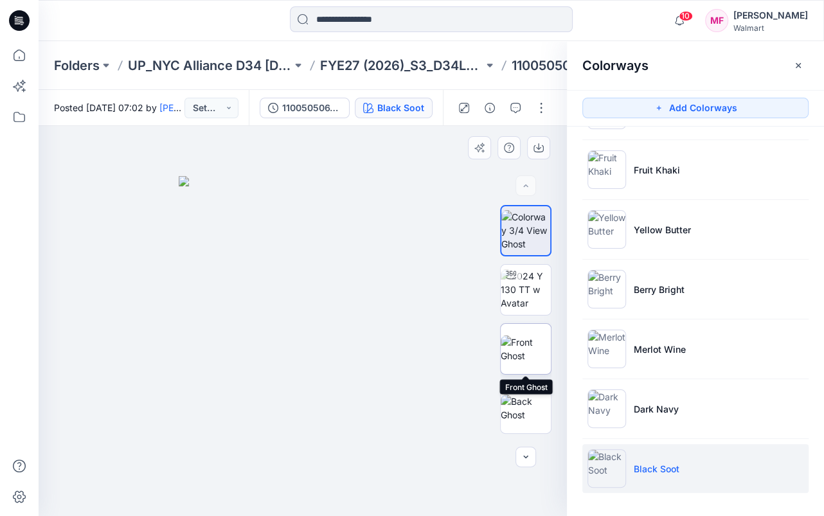
click at [531, 344] on img at bounding box center [526, 349] width 50 height 27
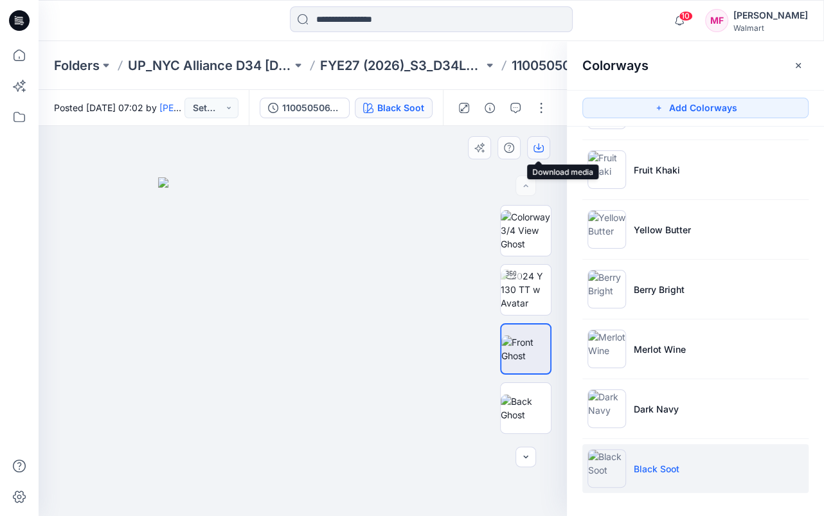
click at [538, 147] on icon "button" at bounding box center [538, 146] width 5 height 6
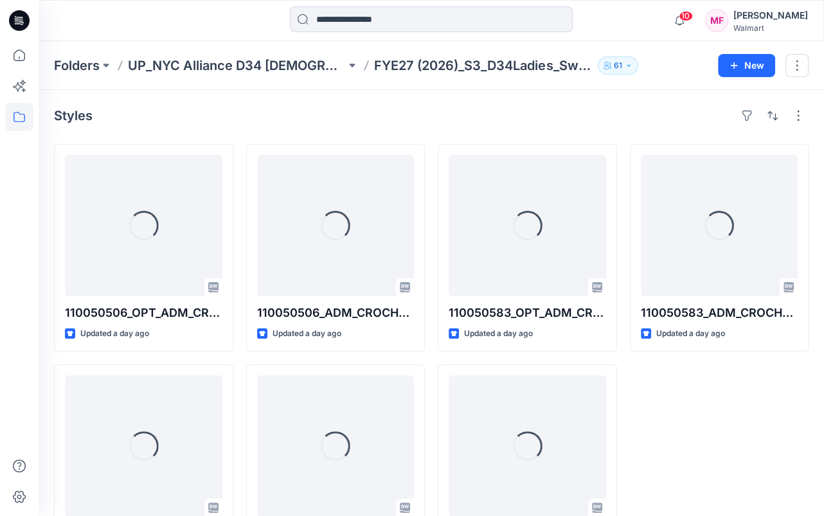
scroll to position [69, 0]
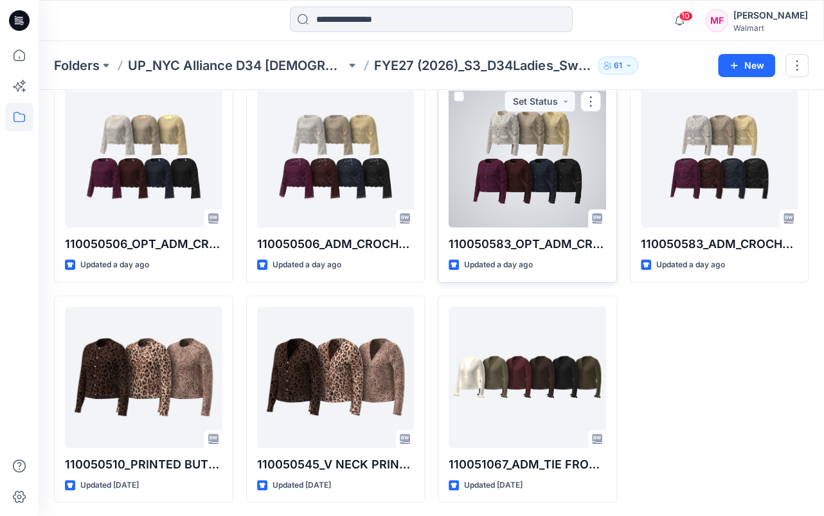
click at [531, 167] on div at bounding box center [528, 156] width 158 height 141
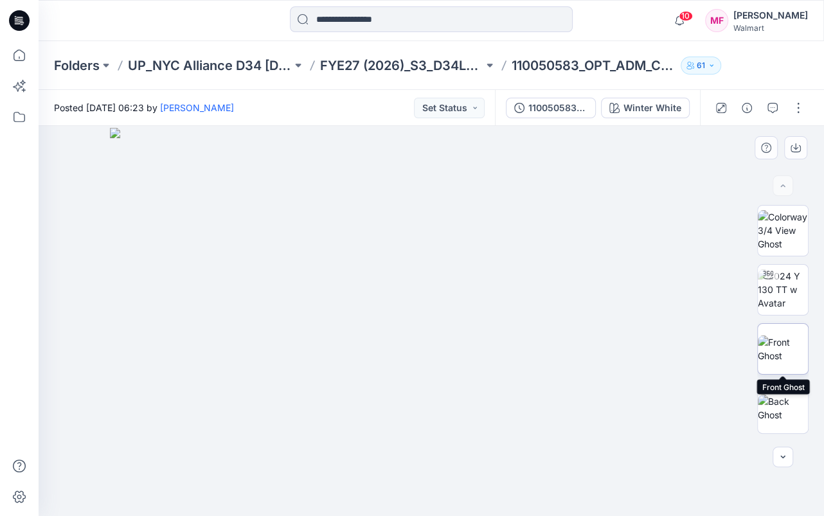
click at [785, 345] on img at bounding box center [783, 349] width 50 height 27
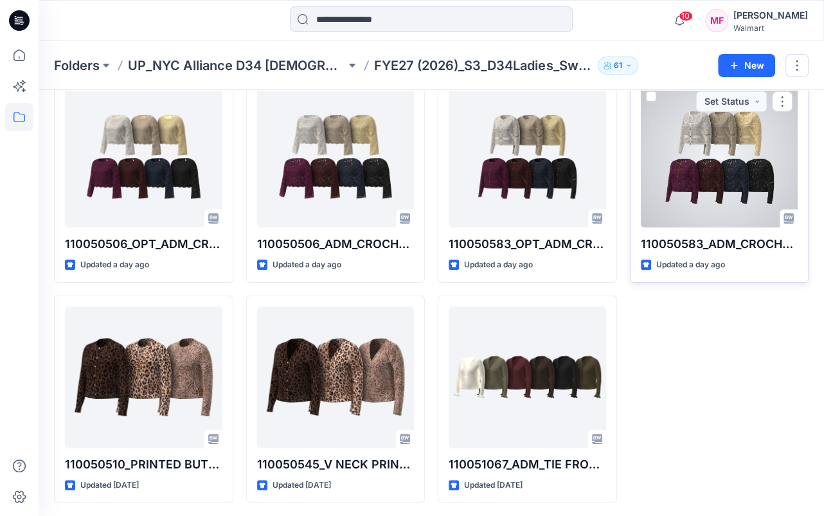
click at [707, 168] on div at bounding box center [720, 156] width 158 height 141
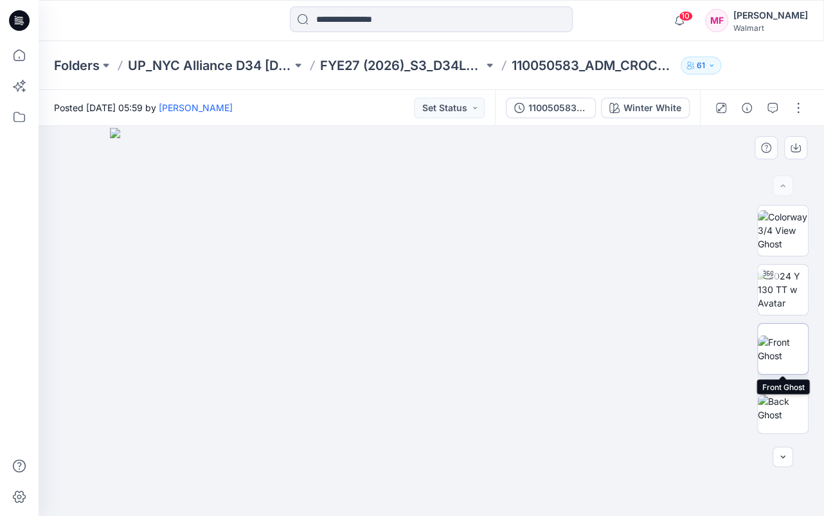
click at [789, 347] on img at bounding box center [783, 349] width 50 height 27
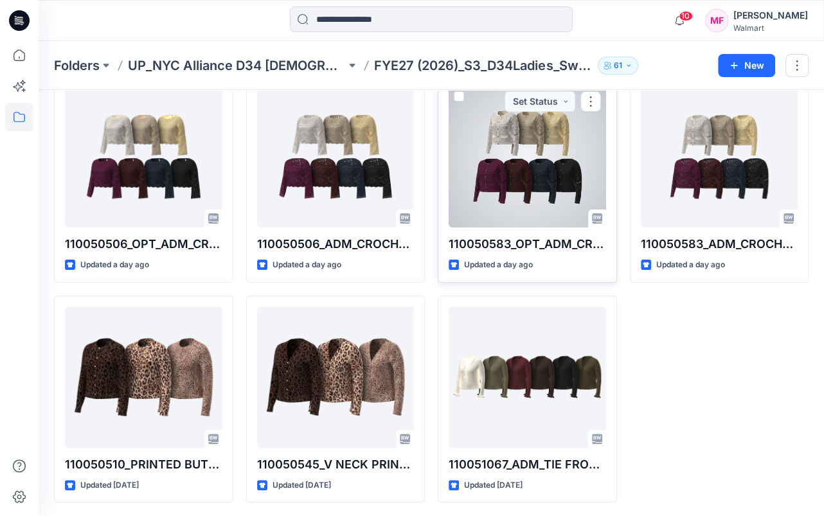
click at [532, 145] on div at bounding box center [528, 156] width 158 height 141
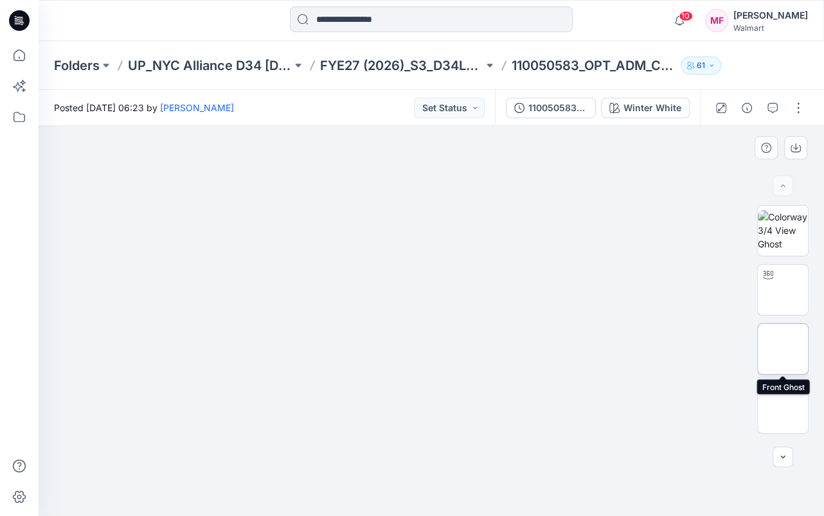
click at [785, 347] on img at bounding box center [783, 349] width 50 height 27
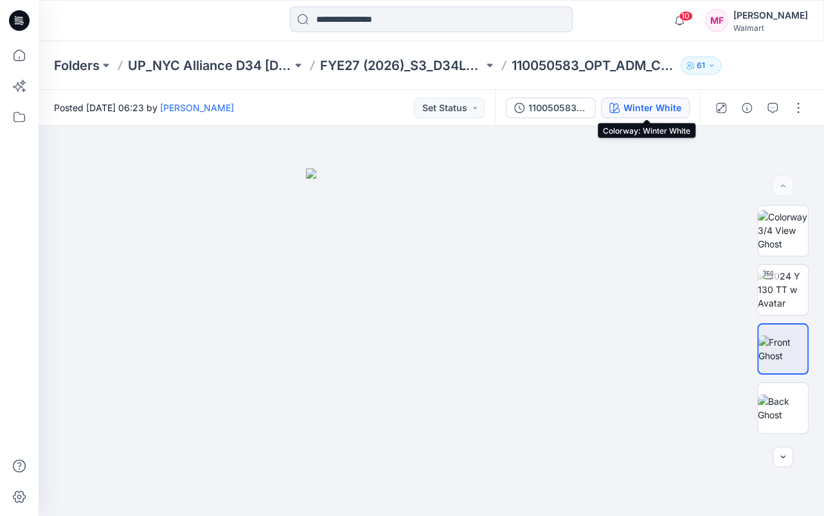
click at [646, 106] on div "Winter White" at bounding box center [653, 108] width 58 height 14
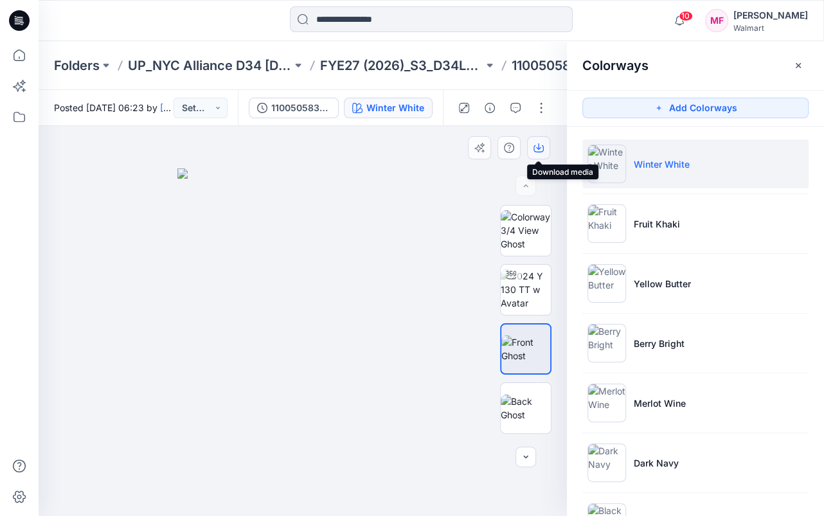
click at [540, 147] on icon "button" at bounding box center [539, 148] width 10 height 10
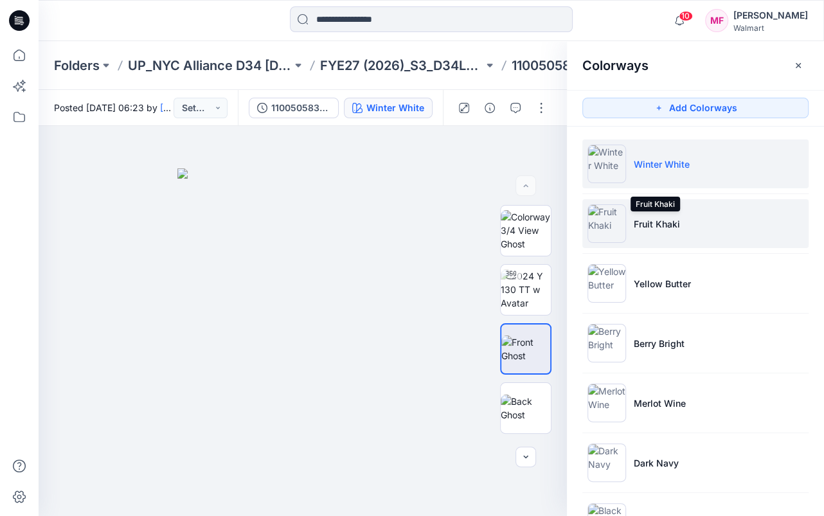
click at [655, 226] on p "Fruit Khaki" at bounding box center [657, 224] width 46 height 14
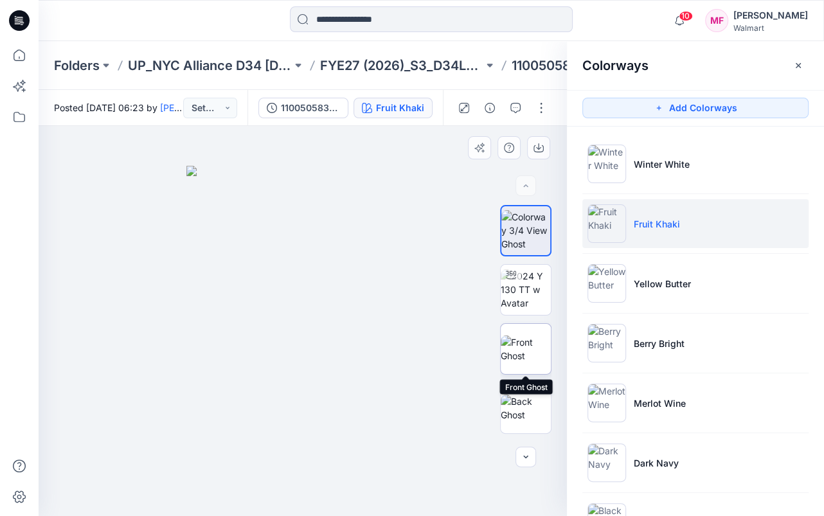
click at [528, 345] on img at bounding box center [526, 349] width 50 height 27
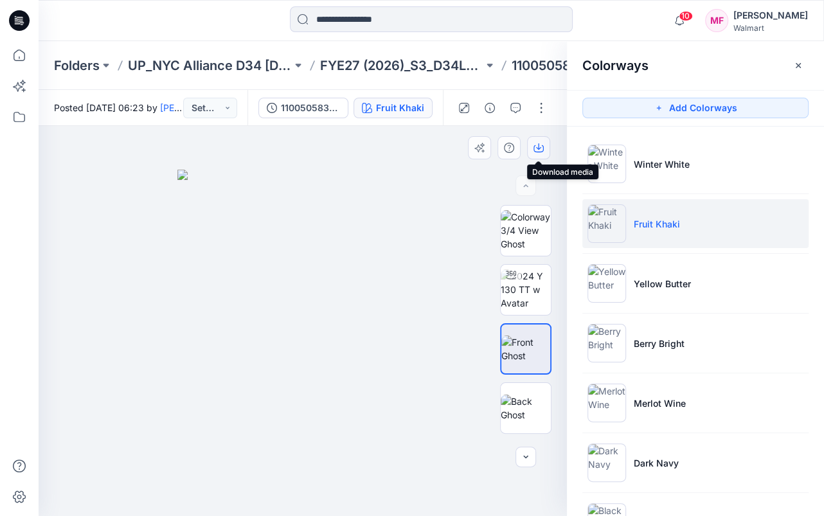
click at [539, 145] on icon "button" at bounding box center [538, 146] width 5 height 6
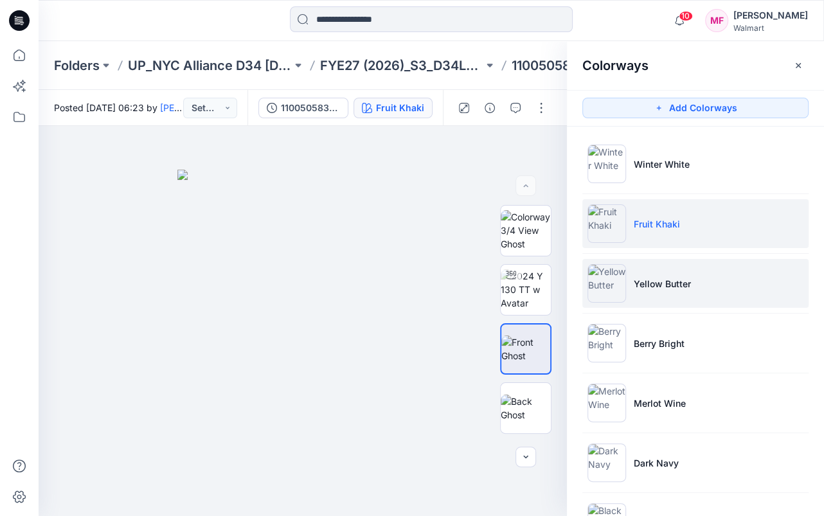
click at [668, 278] on p "Yellow Butter" at bounding box center [662, 284] width 57 height 14
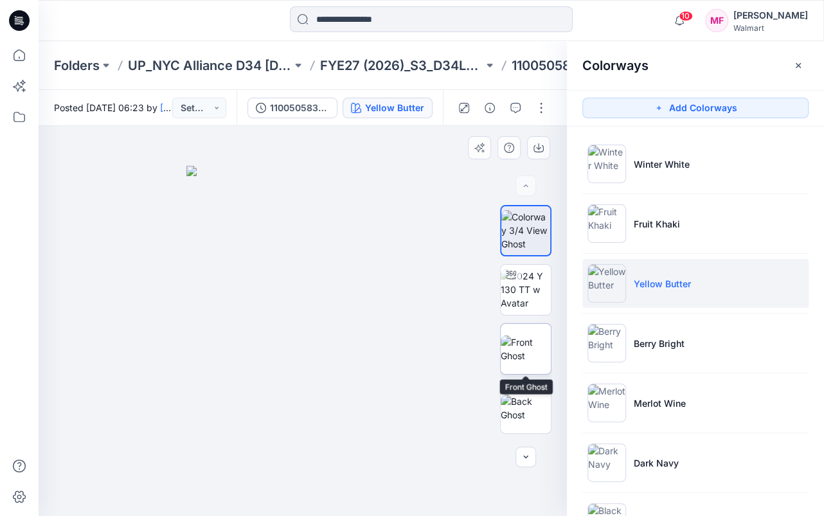
click at [523, 340] on img at bounding box center [526, 349] width 50 height 27
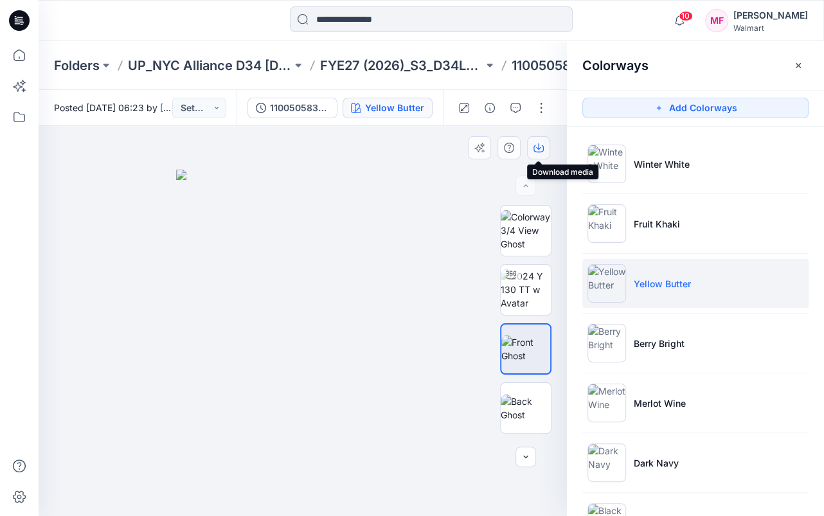
click at [540, 143] on icon "button" at bounding box center [539, 148] width 10 height 10
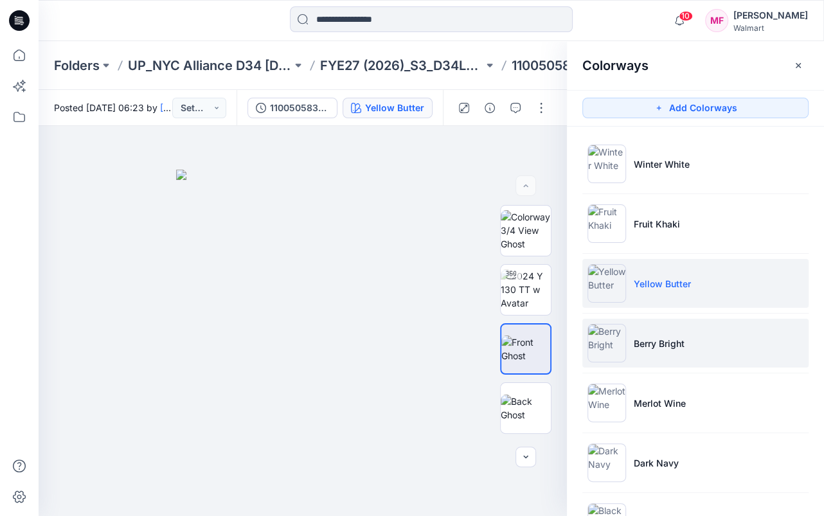
click at [679, 343] on p "Berry Bright" at bounding box center [659, 344] width 51 height 14
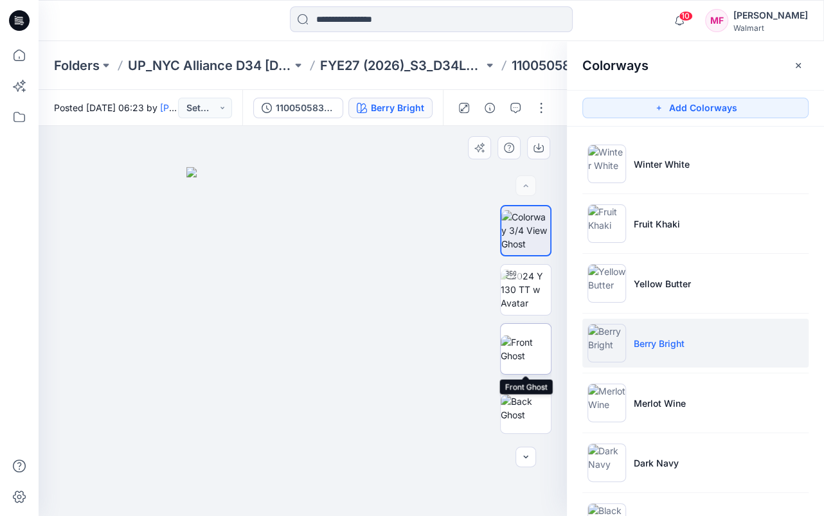
click at [516, 341] on img at bounding box center [526, 349] width 50 height 27
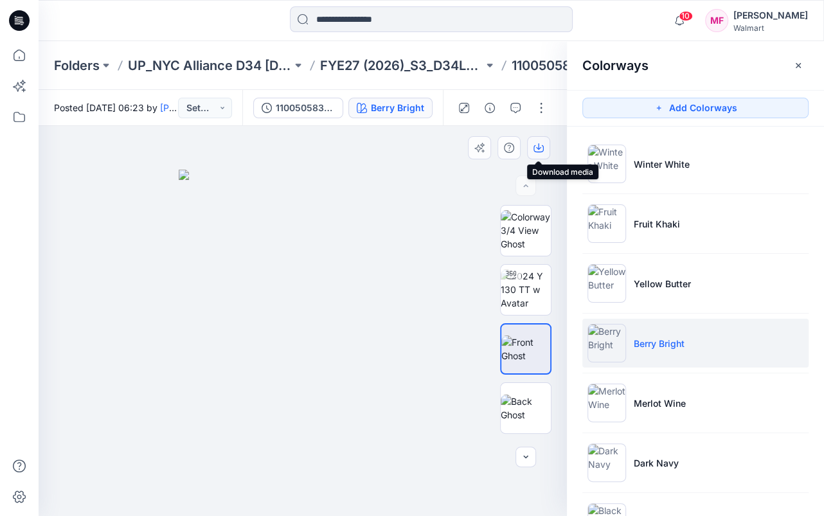
click at [541, 143] on icon "button" at bounding box center [539, 148] width 10 height 10
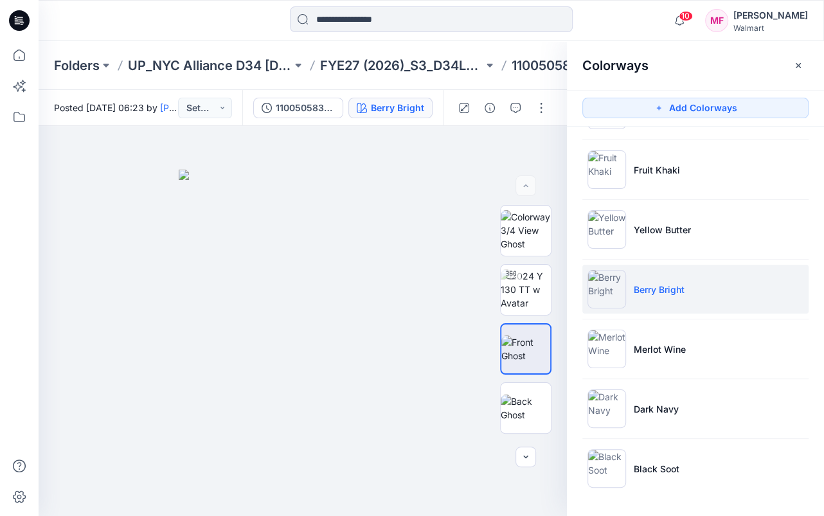
scroll to position [54, 0]
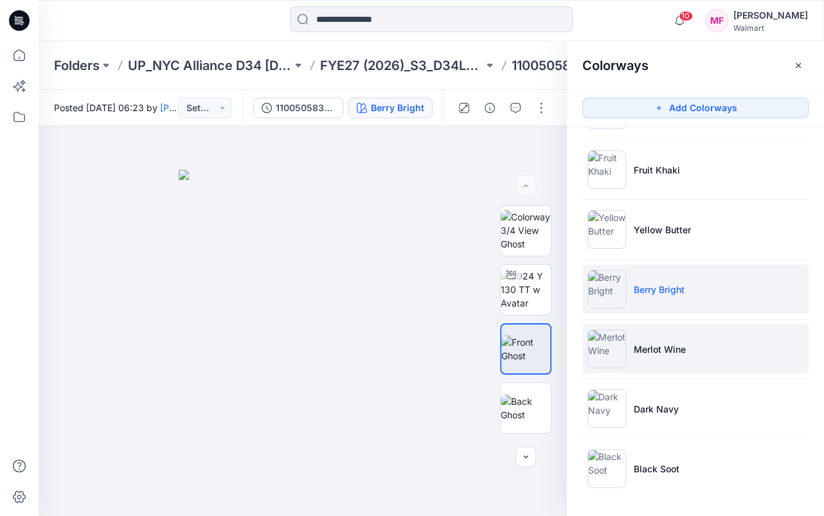
click at [661, 348] on p "Merlot Wine" at bounding box center [660, 350] width 52 height 14
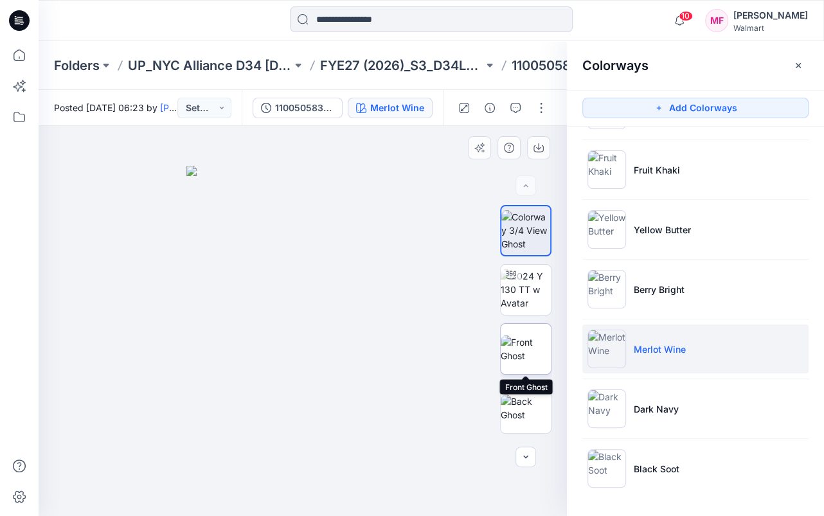
drag, startPoint x: 521, startPoint y: 345, endPoint x: 527, endPoint y: 336, distance: 10.2
click at [521, 346] on img at bounding box center [526, 349] width 50 height 27
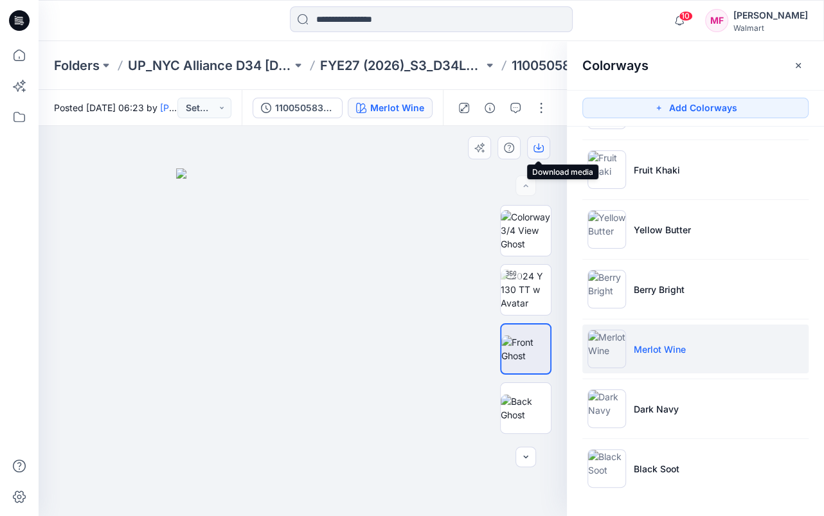
click at [539, 145] on icon "button" at bounding box center [538, 146] width 5 height 6
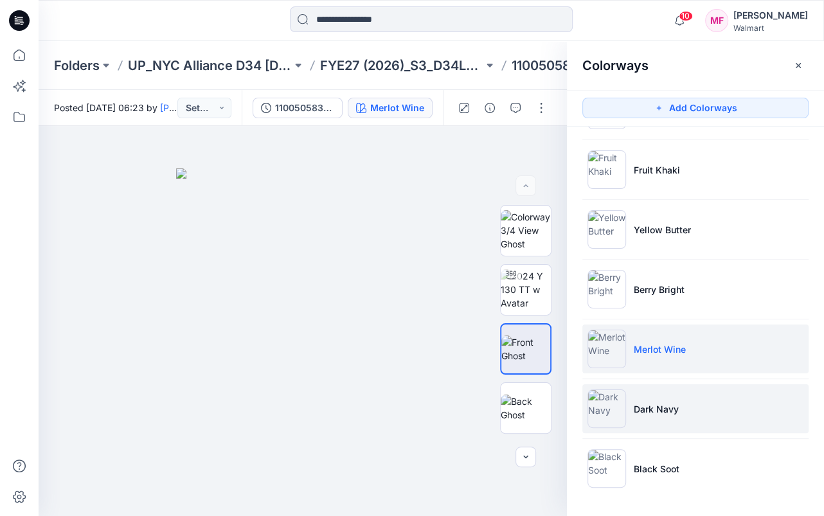
click at [682, 407] on li "Dark Navy" at bounding box center [696, 409] width 226 height 49
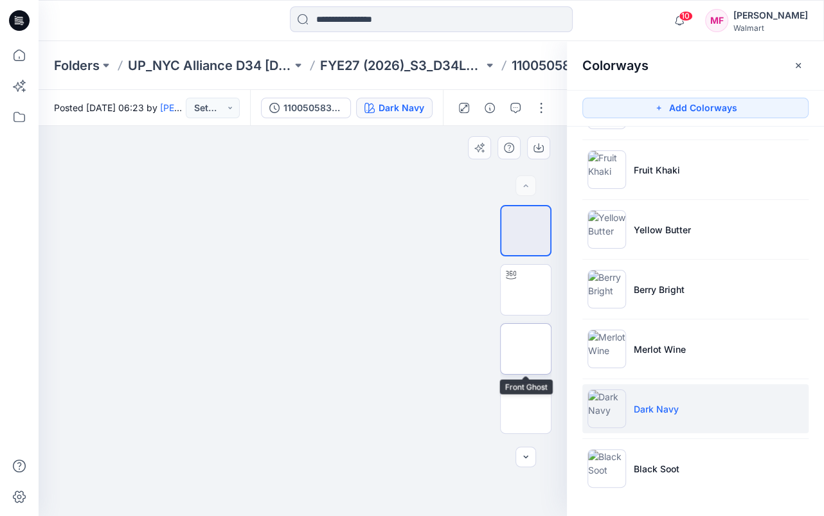
click at [526, 349] on img at bounding box center [526, 349] width 0 height 0
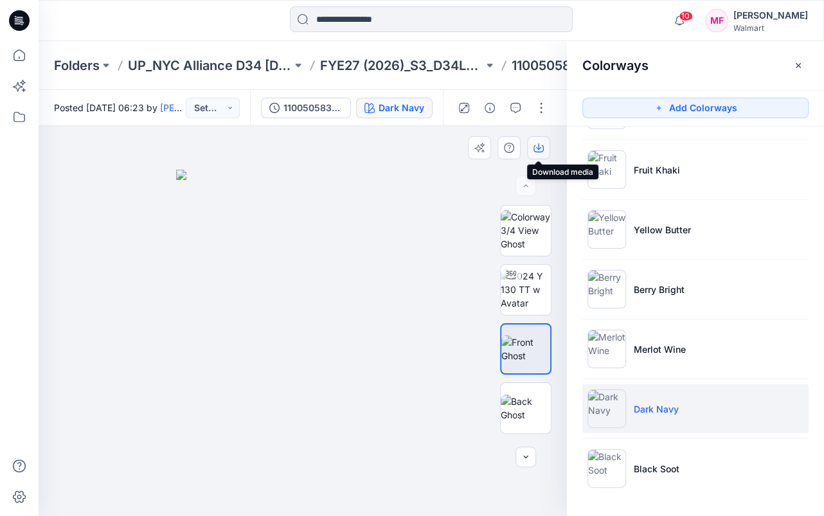
click at [540, 145] on icon "button" at bounding box center [539, 148] width 10 height 10
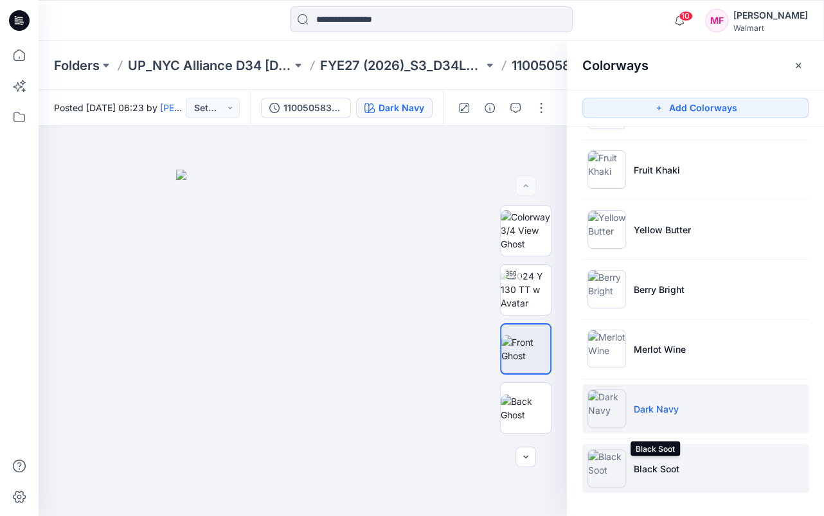
click at [673, 465] on p "Black Soot" at bounding box center [657, 469] width 46 height 14
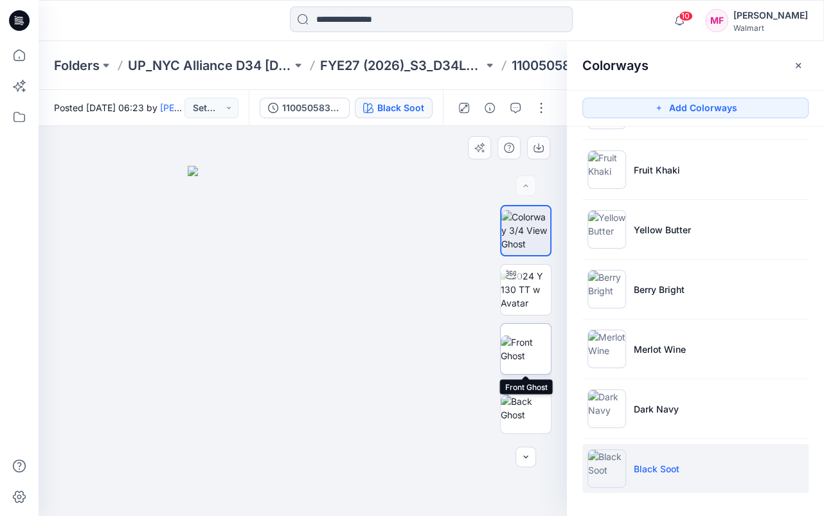
click at [534, 343] on img at bounding box center [526, 349] width 50 height 27
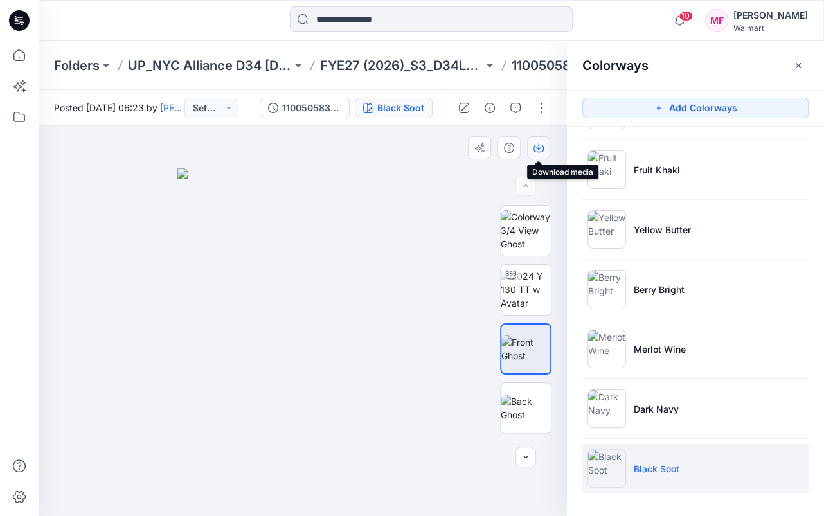
click at [538, 143] on icon "button" at bounding box center [538, 146] width 5 height 6
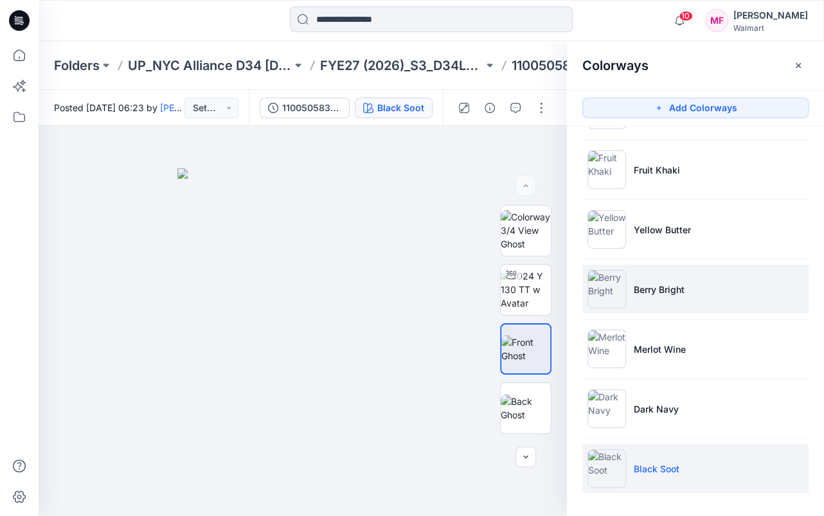
scroll to position [0, 0]
